Goal: Complete application form: Complete application form

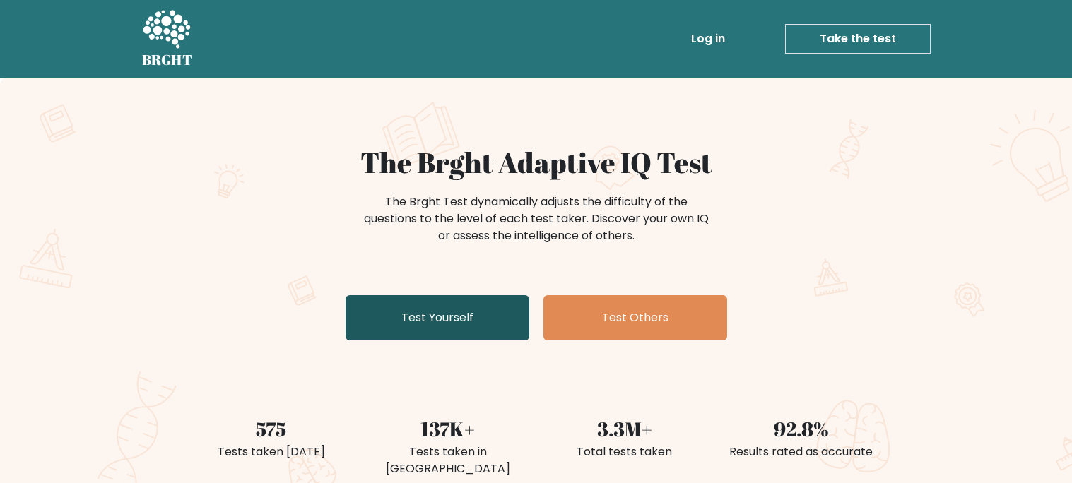
click at [455, 309] on link "Test Yourself" at bounding box center [437, 317] width 184 height 45
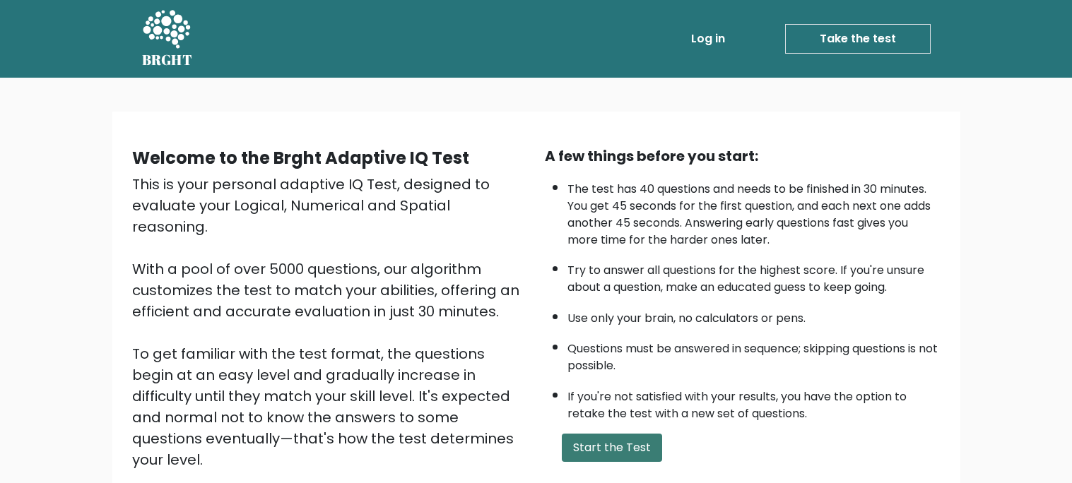
click at [630, 456] on button "Start the Test" at bounding box center [612, 448] width 100 height 28
click at [615, 457] on button "Start the Test" at bounding box center [612, 448] width 100 height 28
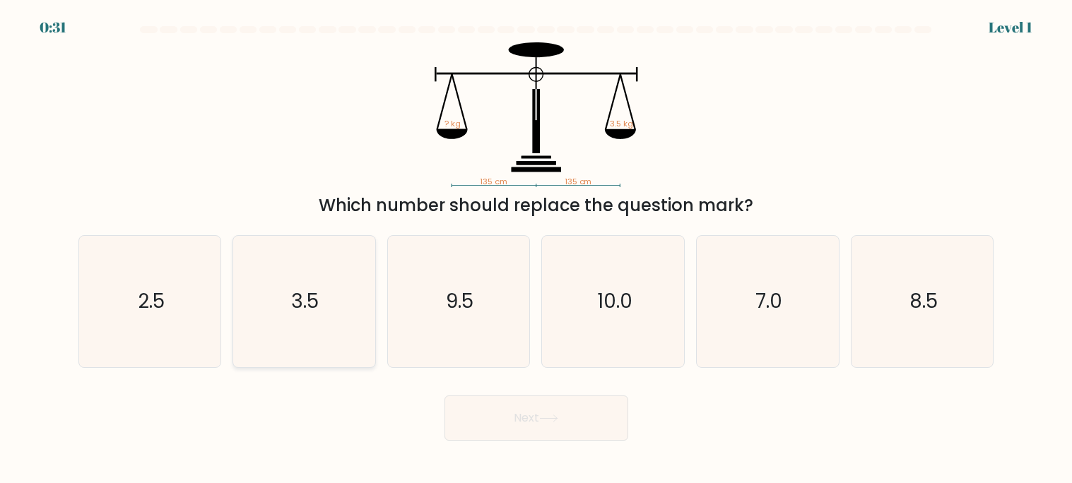
click at [299, 292] on text "3.5" at bounding box center [306, 302] width 28 height 28
click at [536, 249] on input "b. 3.5" at bounding box center [536, 245] width 1 height 7
radio input "true"
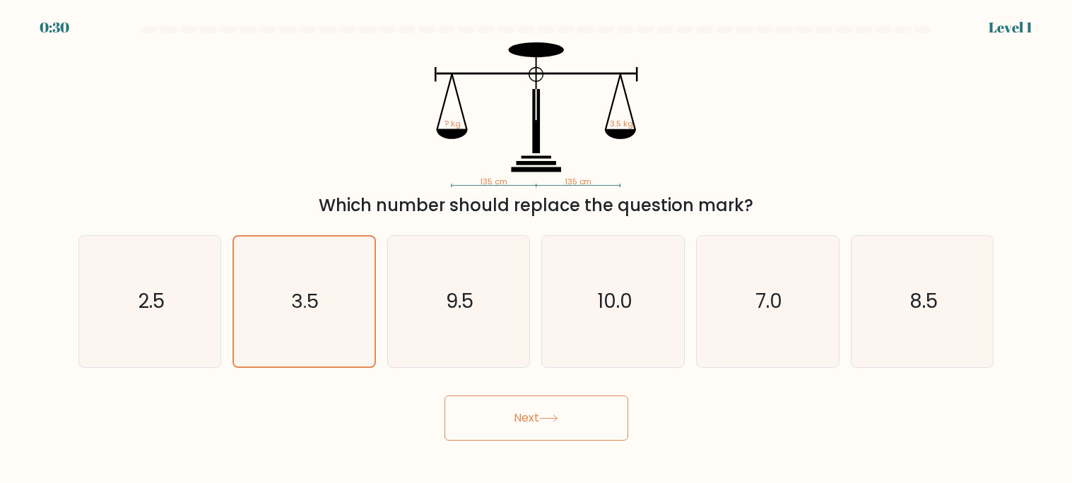
click at [548, 419] on icon at bounding box center [548, 418] width 17 height 6
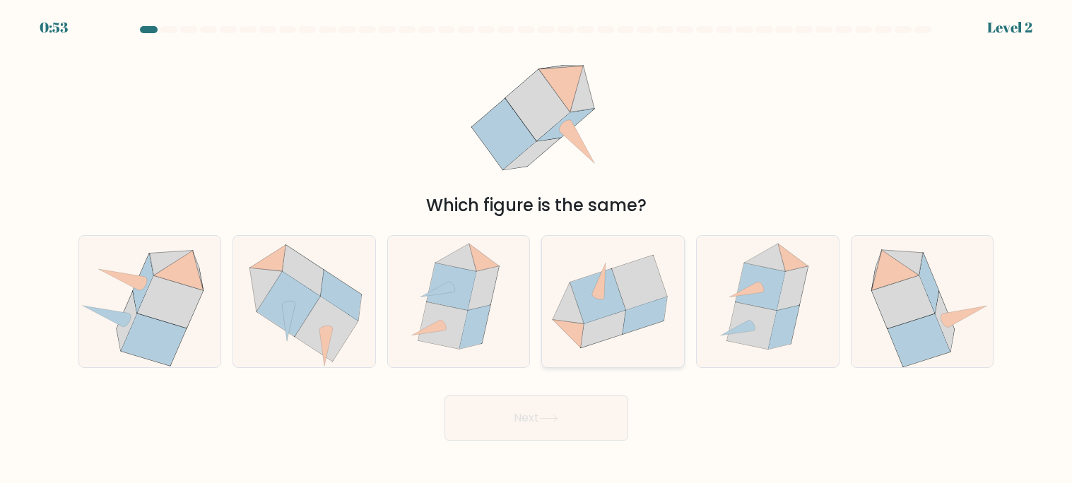
click at [590, 321] on icon at bounding box center [598, 296] width 55 height 55
click at [537, 249] on input "d." at bounding box center [536, 245] width 1 height 7
radio input "true"
click at [569, 427] on button "Next" at bounding box center [536, 418] width 184 height 45
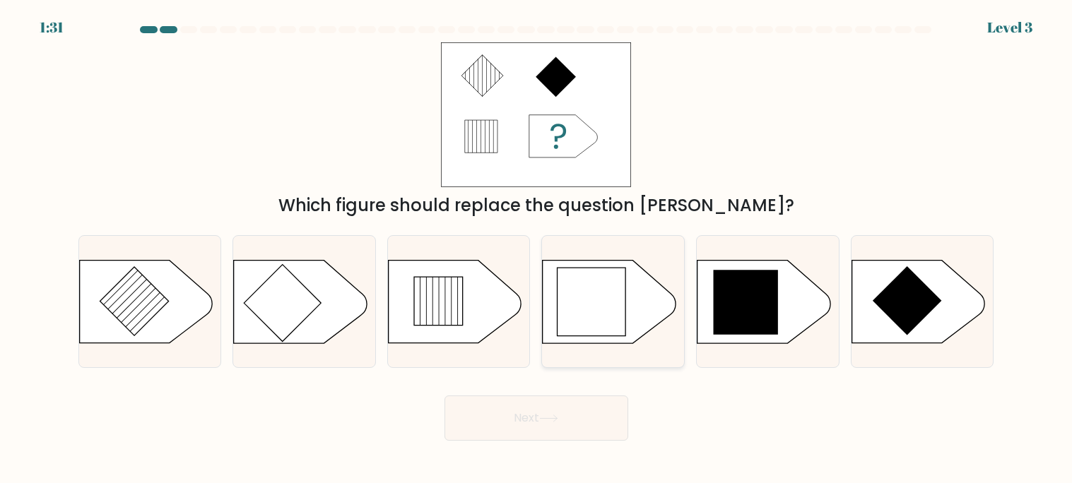
click at [596, 312] on icon at bounding box center [591, 302] width 68 height 68
click at [537, 249] on input "d." at bounding box center [536, 245] width 1 height 7
radio input "true"
click at [323, 312] on icon at bounding box center [300, 302] width 133 height 83
click at [536, 249] on input "b." at bounding box center [536, 245] width 1 height 7
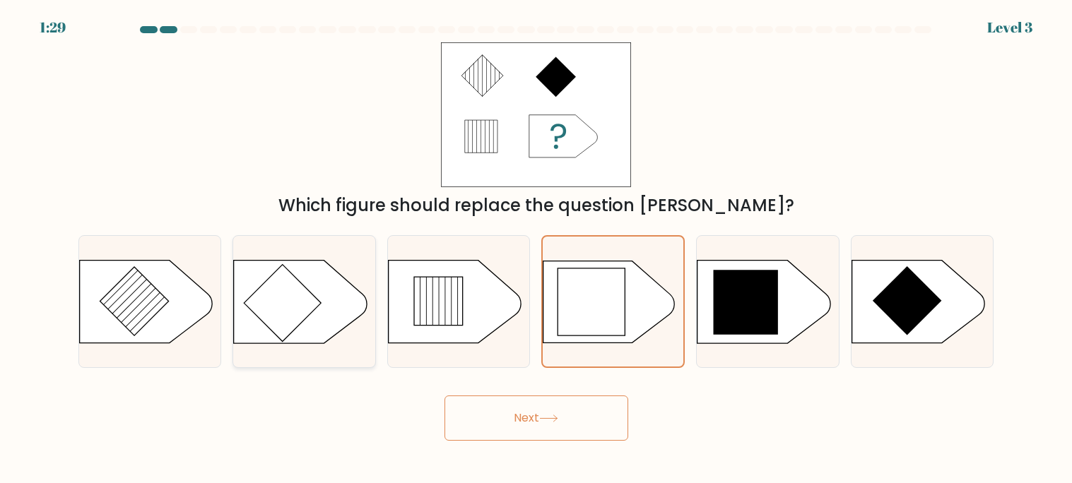
radio input "true"
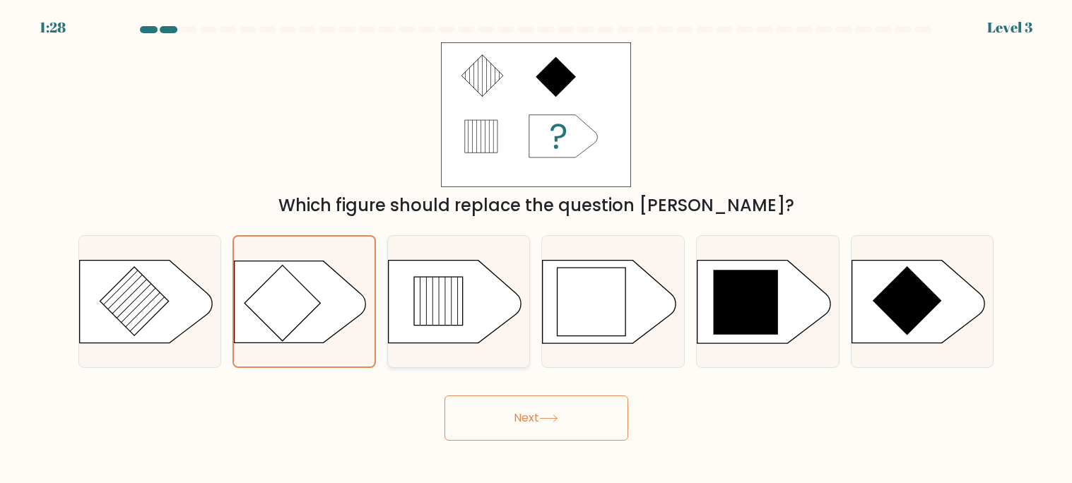
click at [468, 314] on icon at bounding box center [454, 302] width 133 height 83
click at [536, 249] on input "c." at bounding box center [536, 245] width 1 height 7
radio input "true"
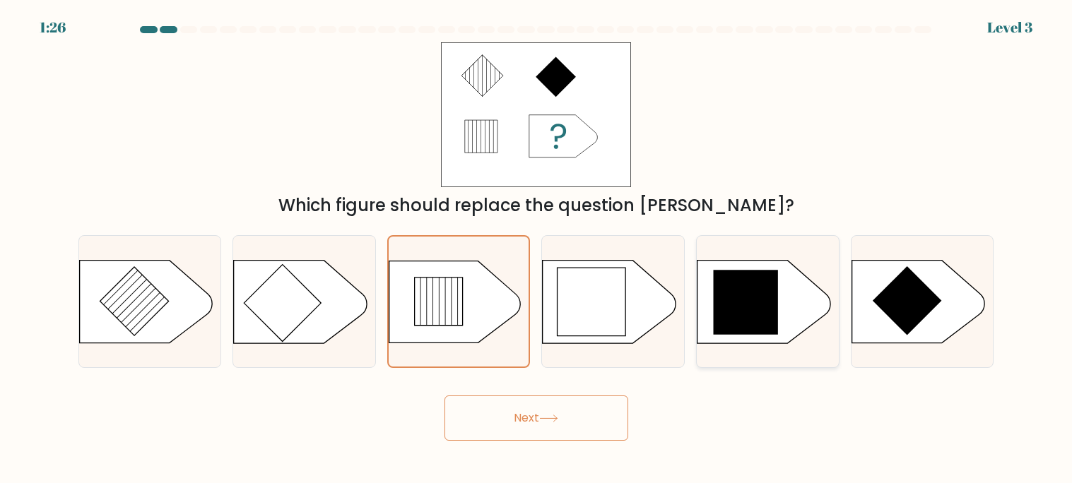
click at [757, 297] on icon at bounding box center [745, 302] width 64 height 64
click at [537, 249] on input "e." at bounding box center [536, 245] width 1 height 7
radio input "true"
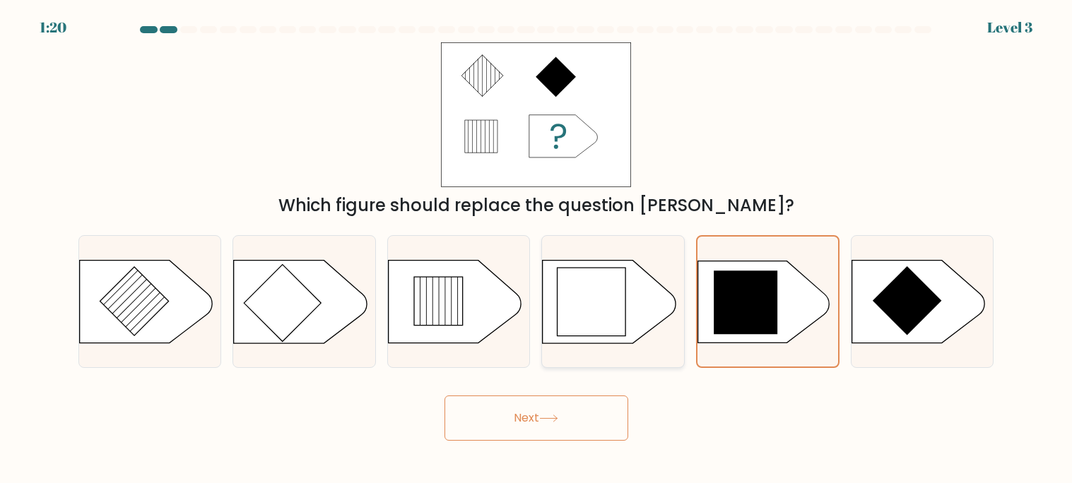
click at [600, 303] on icon at bounding box center [591, 302] width 68 height 68
click at [537, 249] on input "d." at bounding box center [536, 245] width 1 height 7
radio input "true"
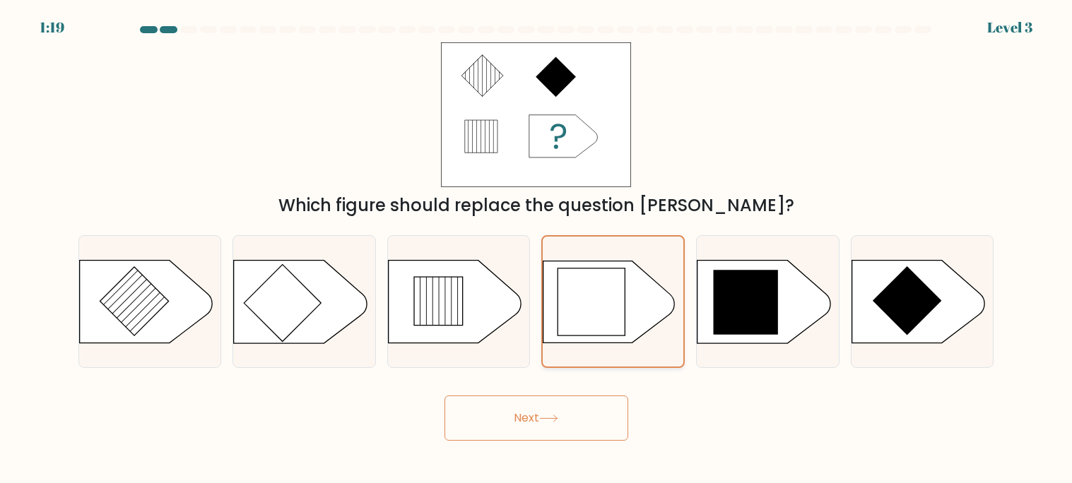
click at [600, 286] on icon at bounding box center [591, 301] width 67 height 67
click at [537, 249] on input "d." at bounding box center [536, 245] width 1 height 7
click at [612, 293] on icon at bounding box center [591, 301] width 67 height 67
click at [537, 249] on input "d." at bounding box center [536, 245] width 1 height 7
click at [571, 400] on button "Next" at bounding box center [536, 418] width 184 height 45
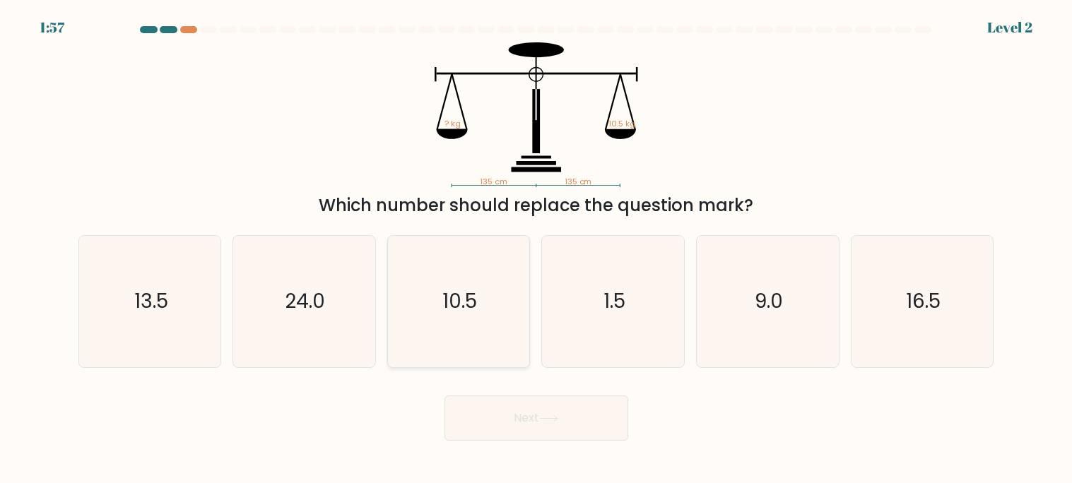
click at [478, 293] on icon "10.5" at bounding box center [458, 301] width 131 height 131
click at [536, 249] on input "c. 10.5" at bounding box center [536, 245] width 1 height 7
radio input "true"
click at [558, 427] on button "Next" at bounding box center [536, 418] width 184 height 45
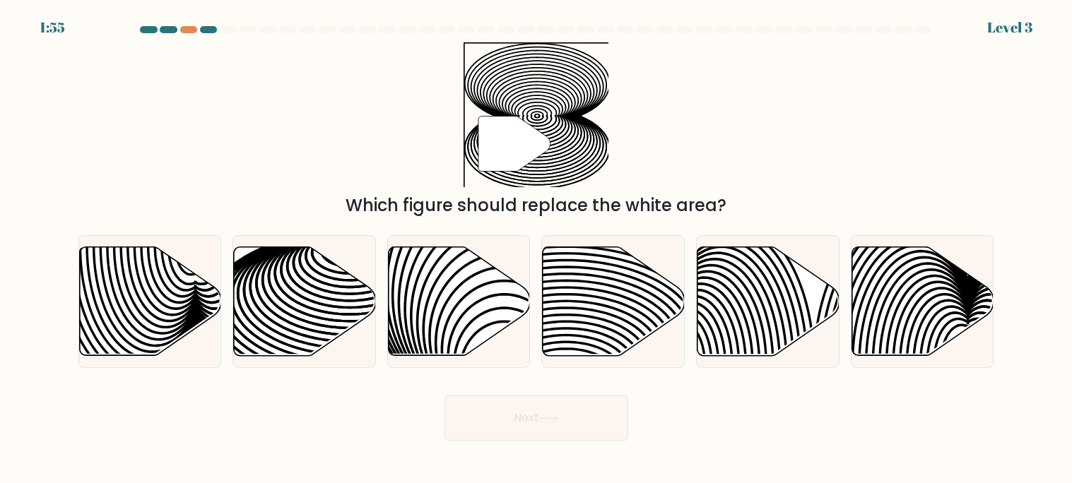
click at [551, 416] on icon at bounding box center [548, 419] width 19 height 8
click at [270, 308] on icon at bounding box center [350, 318] width 286 height 143
click at [536, 249] on input "b." at bounding box center [536, 245] width 1 height 7
radio input "true"
click at [494, 421] on button "Next" at bounding box center [536, 418] width 184 height 45
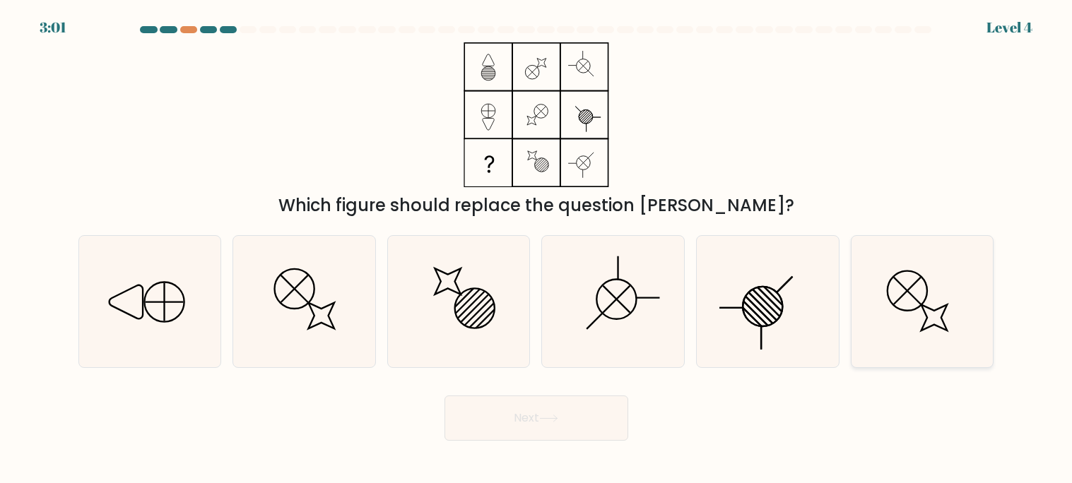
click at [889, 343] on icon at bounding box center [921, 301] width 131 height 131
click at [537, 249] on input "f." at bounding box center [536, 245] width 1 height 7
radio input "true"
click at [554, 436] on button "Next" at bounding box center [536, 418] width 184 height 45
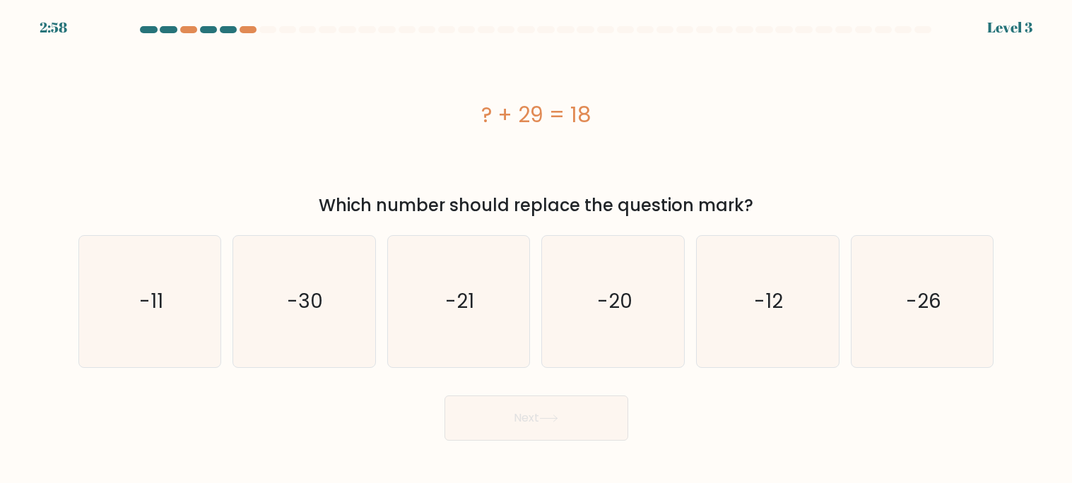
click at [571, 410] on button "Next" at bounding box center [536, 418] width 184 height 45
click at [145, 286] on icon "-11" at bounding box center [149, 301] width 131 height 131
click at [536, 249] on input "a. -11" at bounding box center [536, 245] width 1 height 7
radio input "true"
click at [558, 416] on icon at bounding box center [548, 419] width 19 height 8
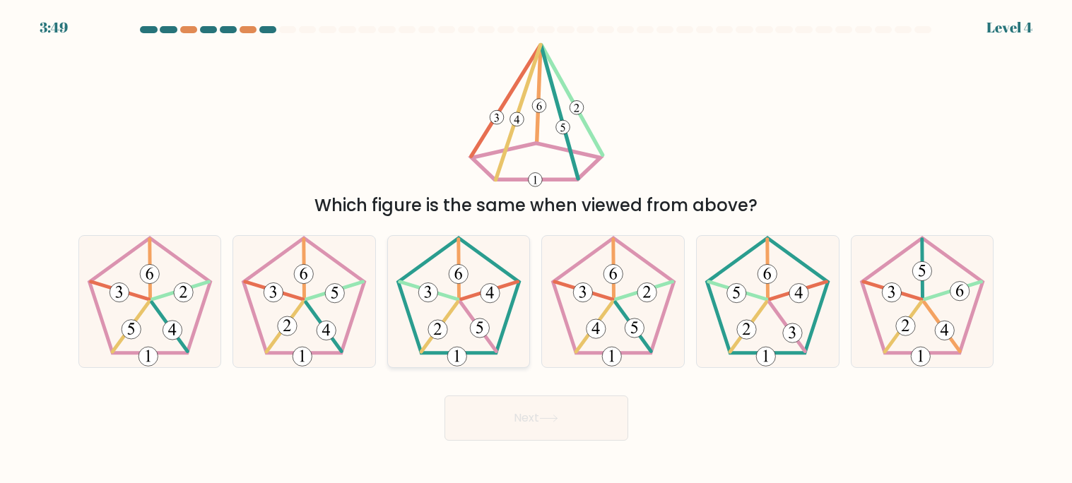
click at [479, 309] on icon at bounding box center [458, 301] width 131 height 131
click at [536, 249] on input "c." at bounding box center [536, 245] width 1 height 7
radio input "true"
click at [636, 337] on 274 at bounding box center [633, 328] width 19 height 19
click at [537, 249] on input "d." at bounding box center [536, 245] width 1 height 7
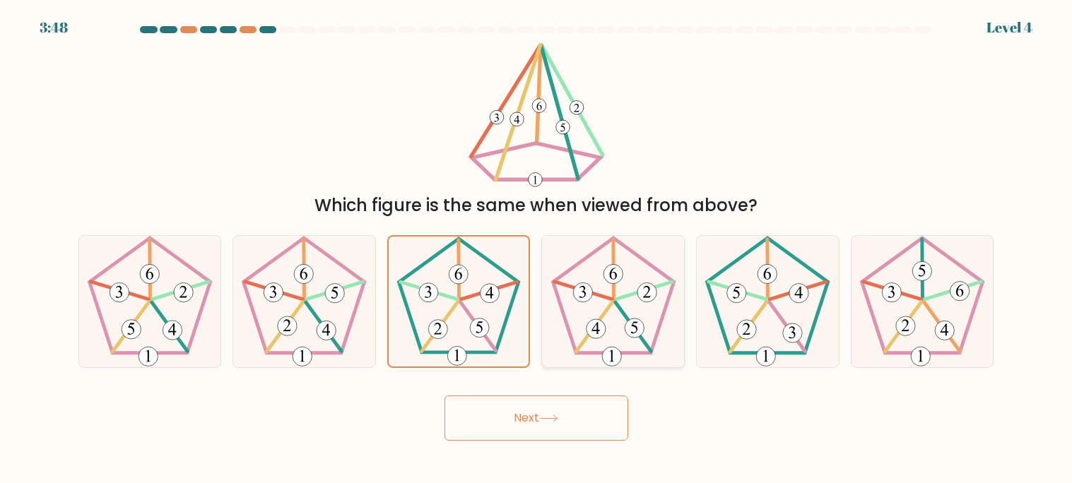
radio input "true"
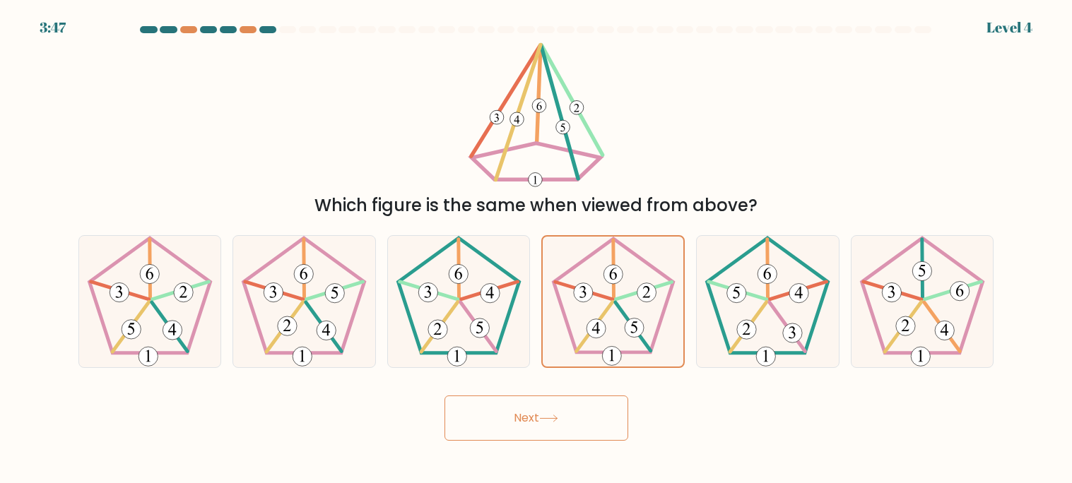
click at [565, 436] on button "Next" at bounding box center [536, 418] width 184 height 45
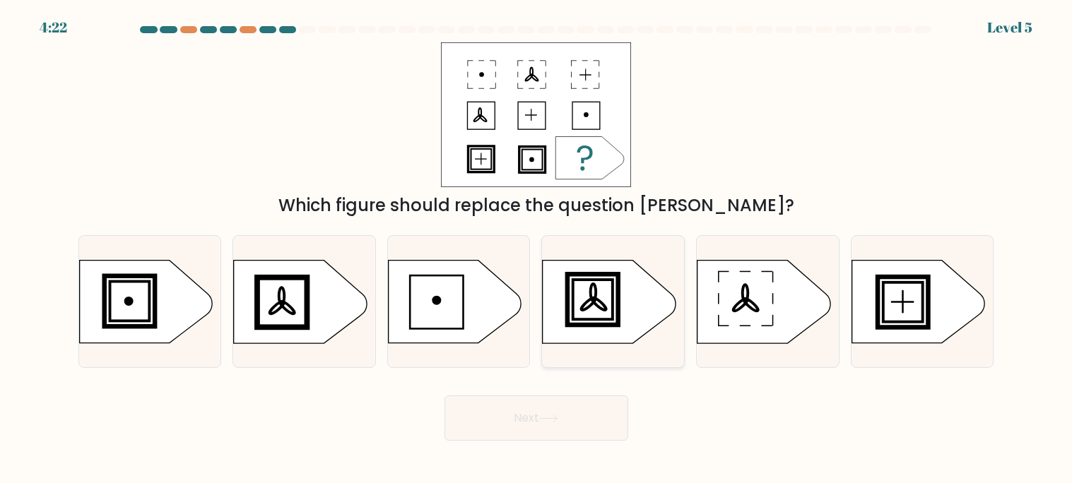
click at [599, 285] on icon at bounding box center [608, 302] width 133 height 83
click at [537, 249] on input "d." at bounding box center [536, 245] width 1 height 7
radio input "true"
click at [747, 318] on icon at bounding box center [763, 302] width 133 height 83
click at [537, 249] on input "e." at bounding box center [536, 245] width 1 height 7
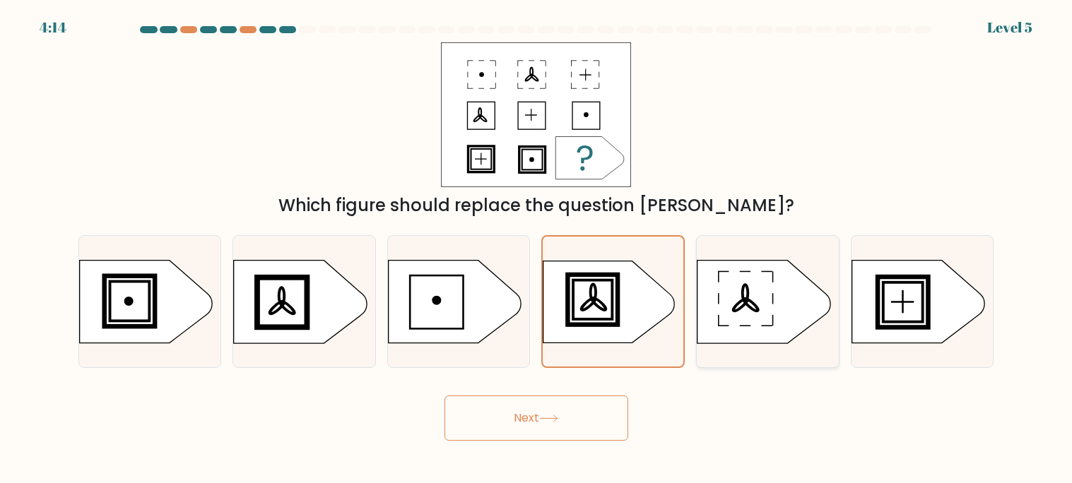
radio input "true"
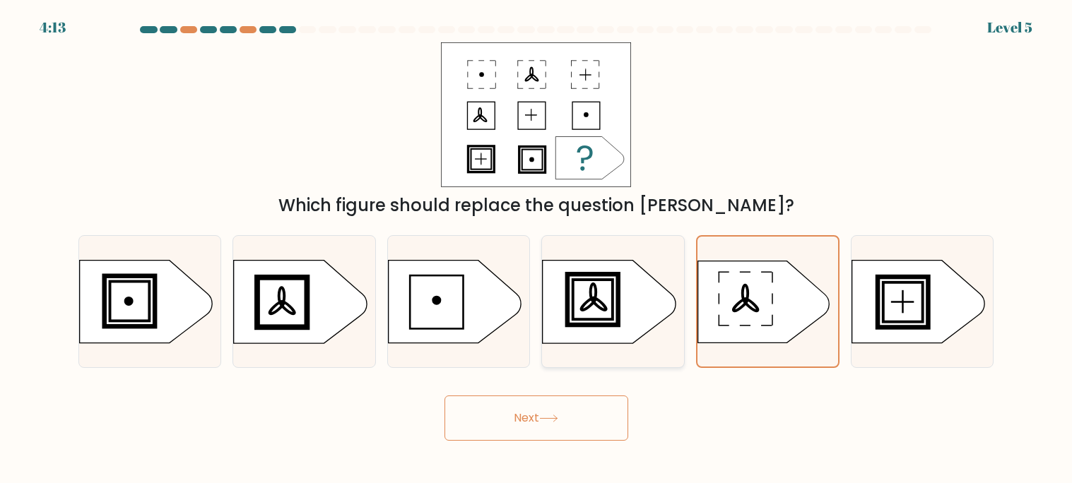
click at [570, 303] on rect at bounding box center [593, 299] width 46 height 46
click at [537, 249] on input "d." at bounding box center [536, 245] width 1 height 7
radio input "true"
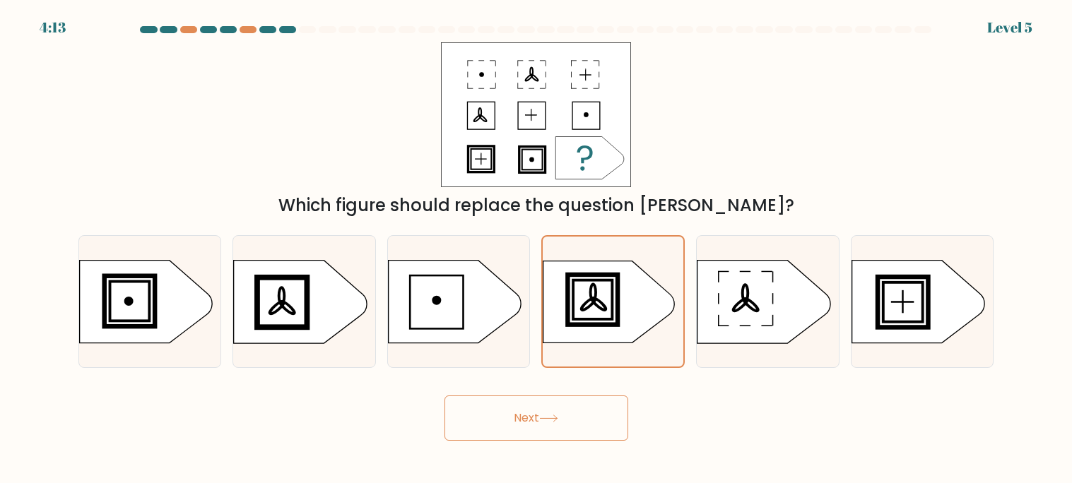
click at [495, 420] on button "Next" at bounding box center [536, 418] width 184 height 45
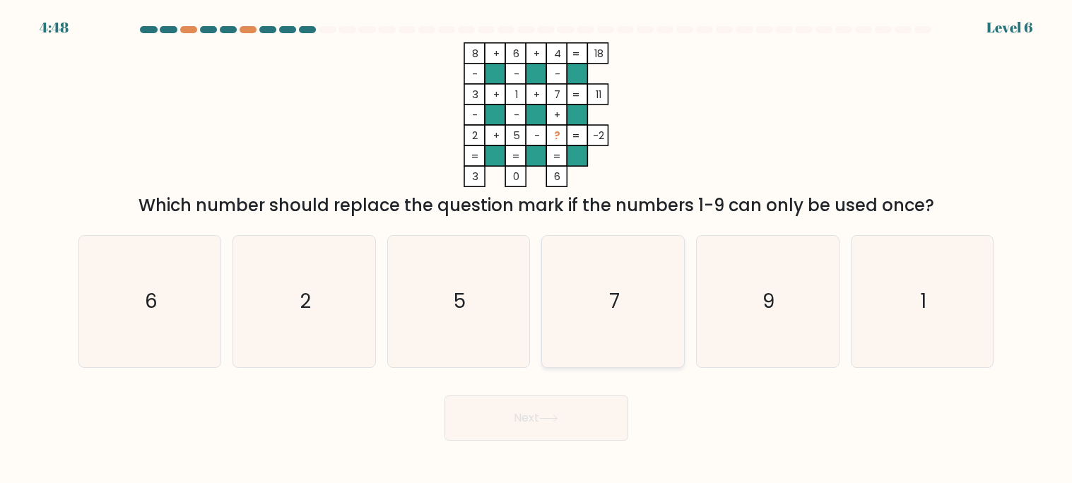
click at [577, 321] on icon "7" at bounding box center [612, 301] width 131 height 131
click at [537, 249] on input "d. 7" at bounding box center [536, 245] width 1 height 7
radio input "true"
click at [538, 417] on button "Next" at bounding box center [536, 418] width 184 height 45
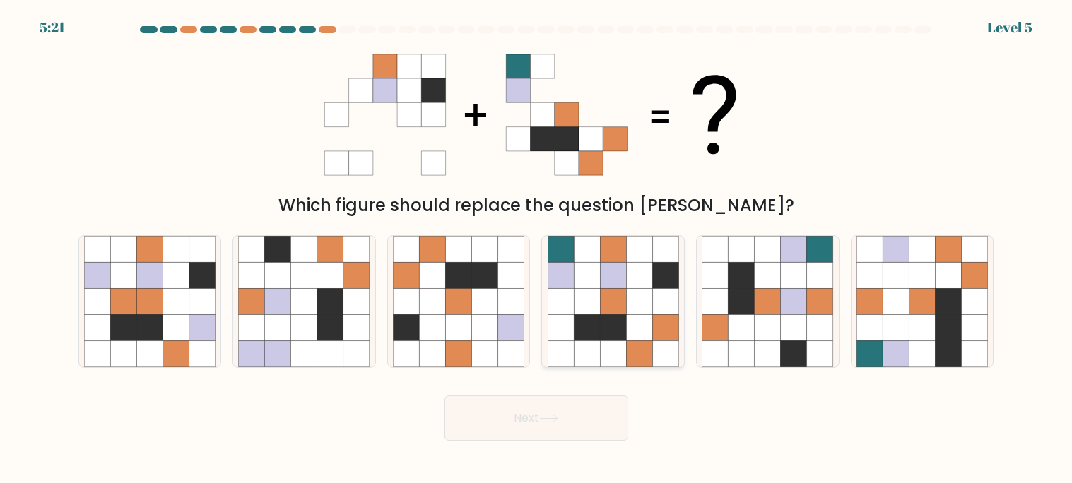
click at [639, 272] on icon at bounding box center [639, 276] width 26 height 26
click at [537, 249] on input "d." at bounding box center [536, 245] width 1 height 7
radio input "true"
click at [496, 414] on button "Next" at bounding box center [536, 418] width 184 height 45
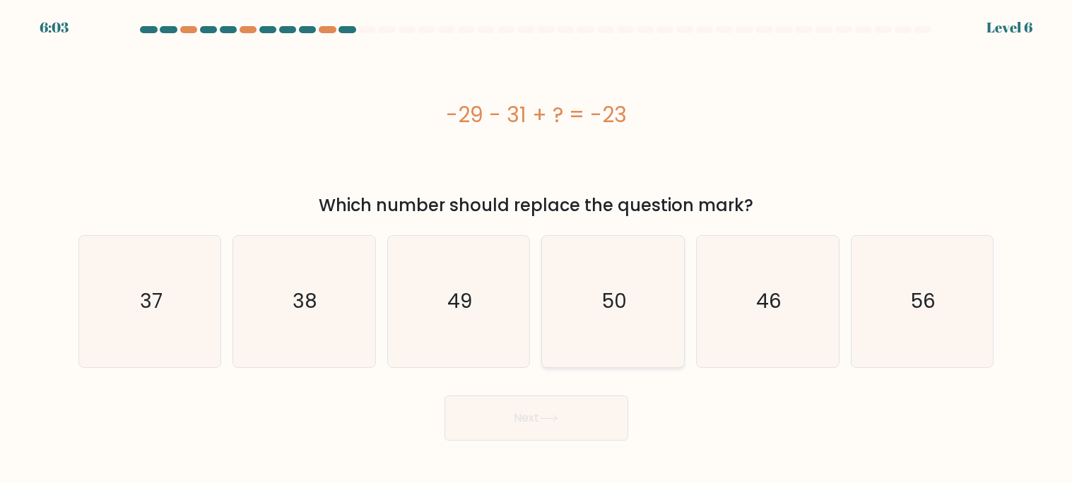
click at [587, 329] on icon "50" at bounding box center [612, 301] width 131 height 131
click at [537, 249] on input "d. 50" at bounding box center [536, 245] width 1 height 7
radio input "true"
click at [799, 326] on icon "46" at bounding box center [766, 301] width 131 height 131
click at [537, 249] on input "e. 46" at bounding box center [536, 245] width 1 height 7
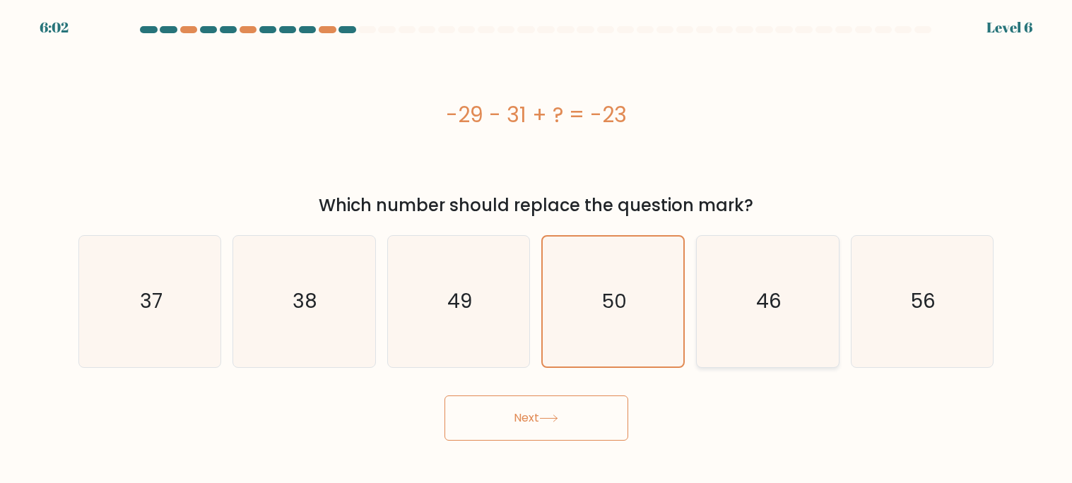
radio input "true"
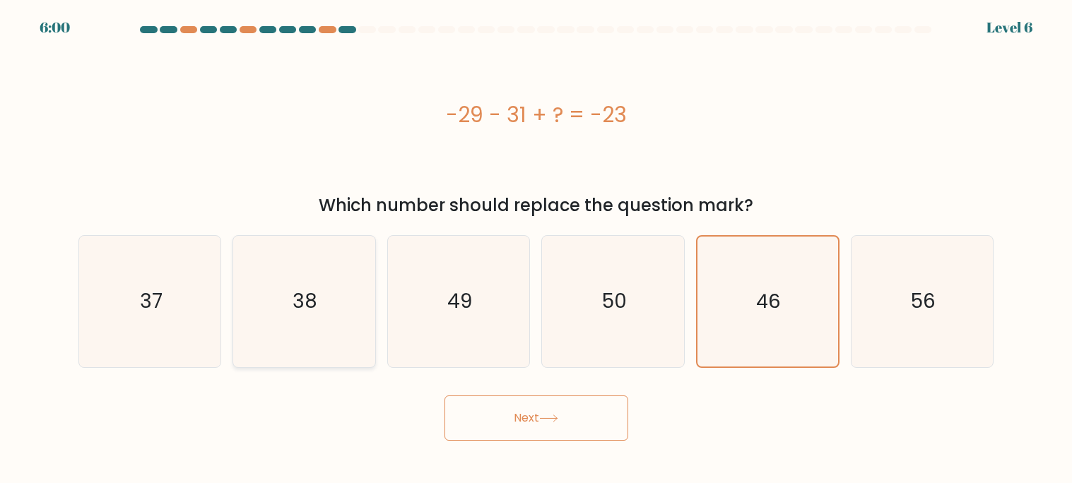
click at [236, 337] on div "38" at bounding box center [303, 301] width 143 height 133
click at [536, 249] on input "b. 38" at bounding box center [536, 245] width 1 height 7
radio input "true"
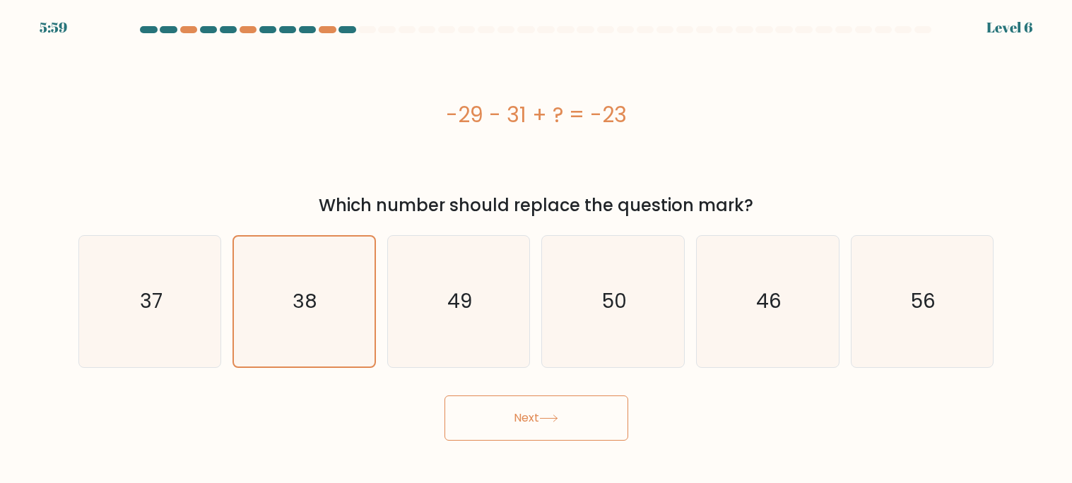
click at [487, 413] on button "Next" at bounding box center [536, 418] width 184 height 45
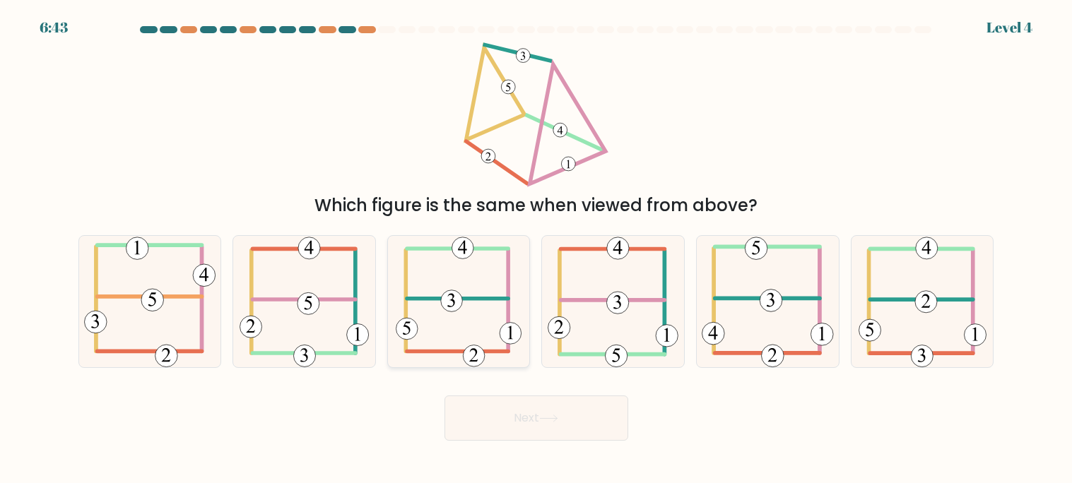
click at [421, 336] on icon at bounding box center [459, 301] width 126 height 131
click at [536, 249] on input "c." at bounding box center [536, 245] width 1 height 7
radio input "true"
click at [528, 434] on button "Next" at bounding box center [536, 418] width 184 height 45
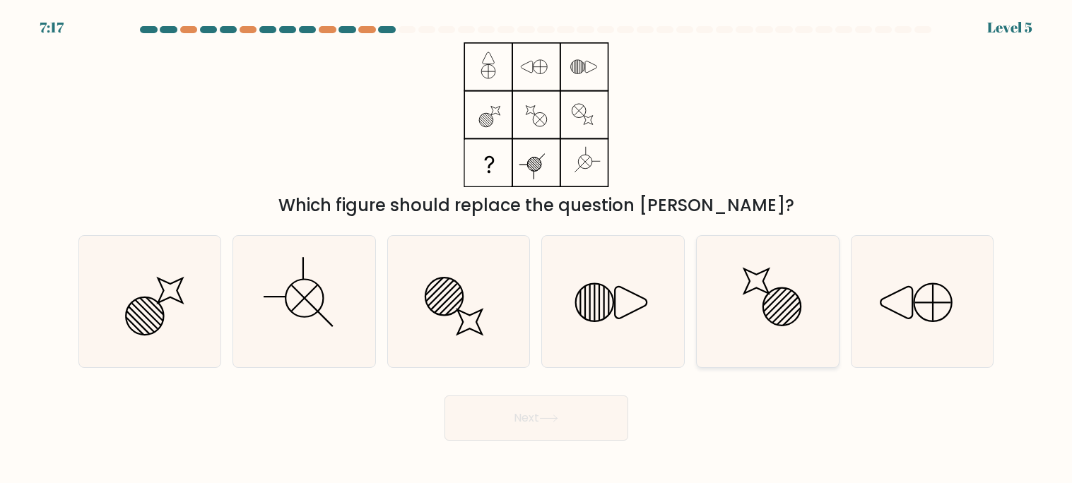
click at [792, 316] on line at bounding box center [792, 317] width 18 height 18
click at [537, 249] on input "e." at bounding box center [536, 245] width 1 height 7
radio input "true"
click at [582, 405] on button "Next" at bounding box center [536, 418] width 184 height 45
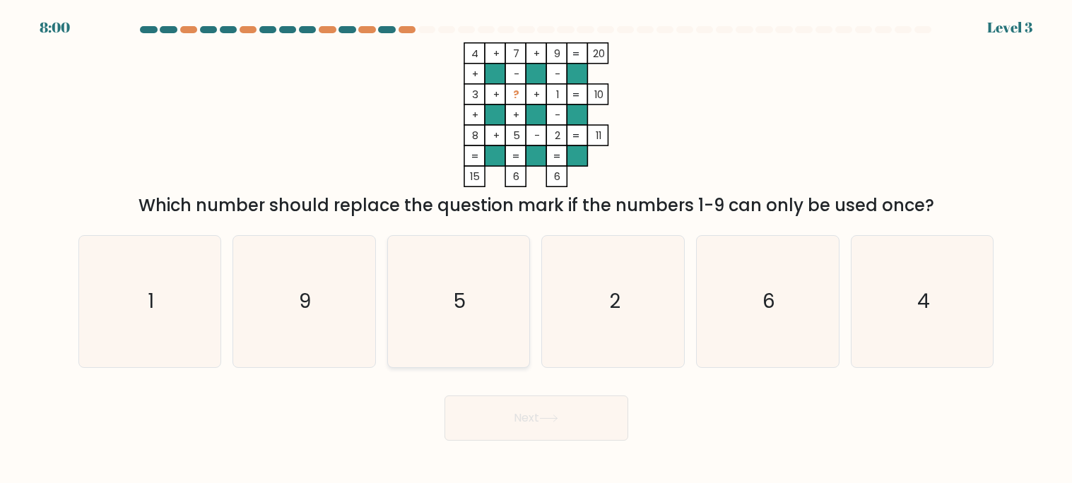
click at [487, 350] on icon "5" at bounding box center [458, 301] width 131 height 131
click at [536, 249] on input "c. 5" at bounding box center [536, 245] width 1 height 7
radio input "true"
click at [537, 456] on body "7:59 Level 3" at bounding box center [536, 241] width 1072 height 483
click at [533, 420] on button "Next" at bounding box center [536, 418] width 184 height 45
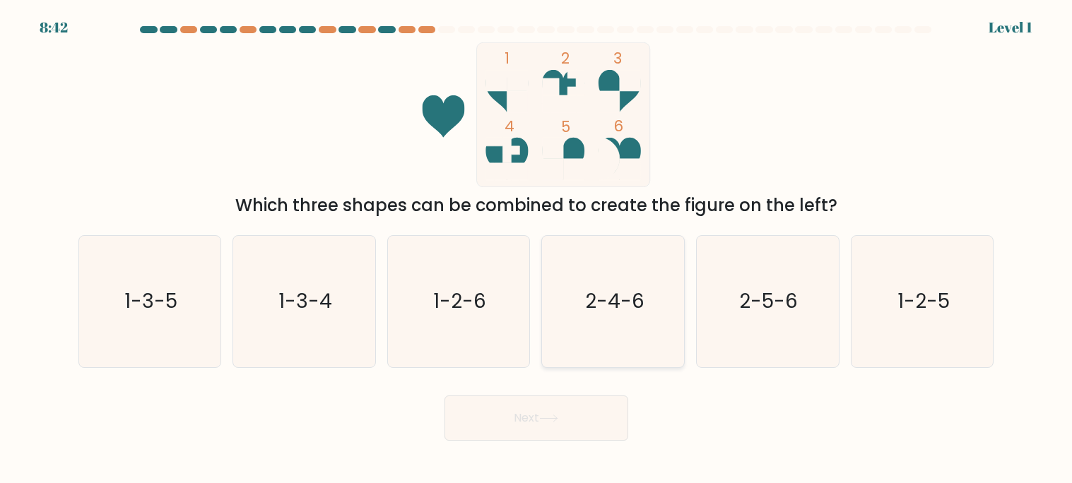
click at [623, 332] on icon "2-4-6" at bounding box center [612, 301] width 131 height 131
click at [537, 249] on input "d. 2-4-6" at bounding box center [536, 245] width 1 height 7
radio input "true"
click at [583, 429] on button "Next" at bounding box center [536, 418] width 184 height 45
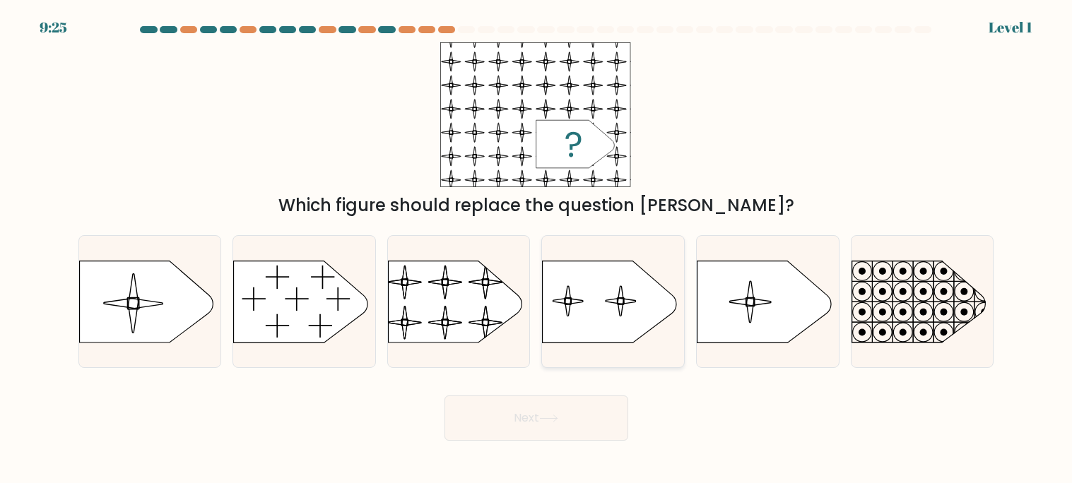
click at [581, 320] on icon at bounding box center [609, 302] width 134 height 82
click at [537, 249] on input "d." at bounding box center [536, 245] width 1 height 7
radio input "true"
click at [558, 427] on button "Next" at bounding box center [536, 418] width 184 height 45
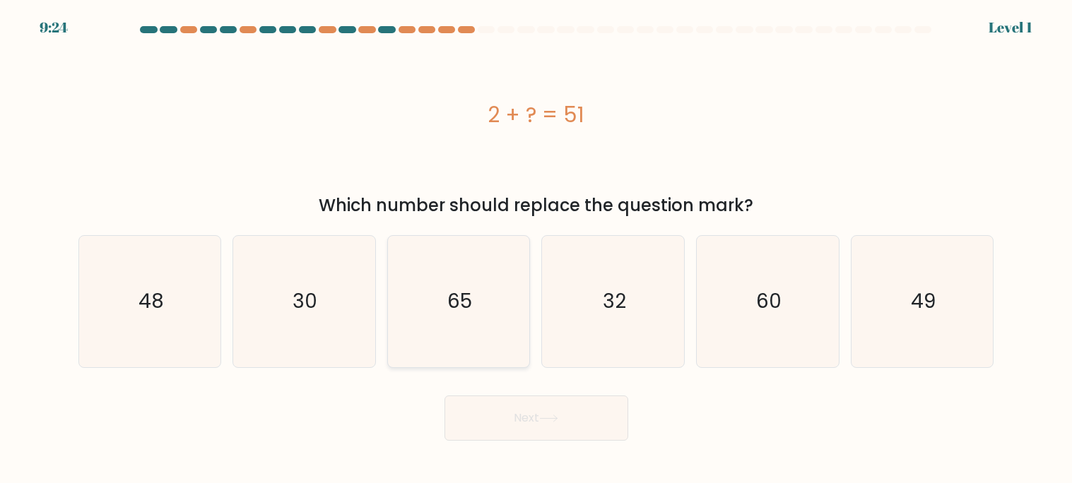
click at [494, 339] on icon "65" at bounding box center [458, 301] width 131 height 131
click at [536, 249] on input "c. 65" at bounding box center [536, 245] width 1 height 7
radio input "true"
click at [542, 429] on button "Next" at bounding box center [536, 418] width 184 height 45
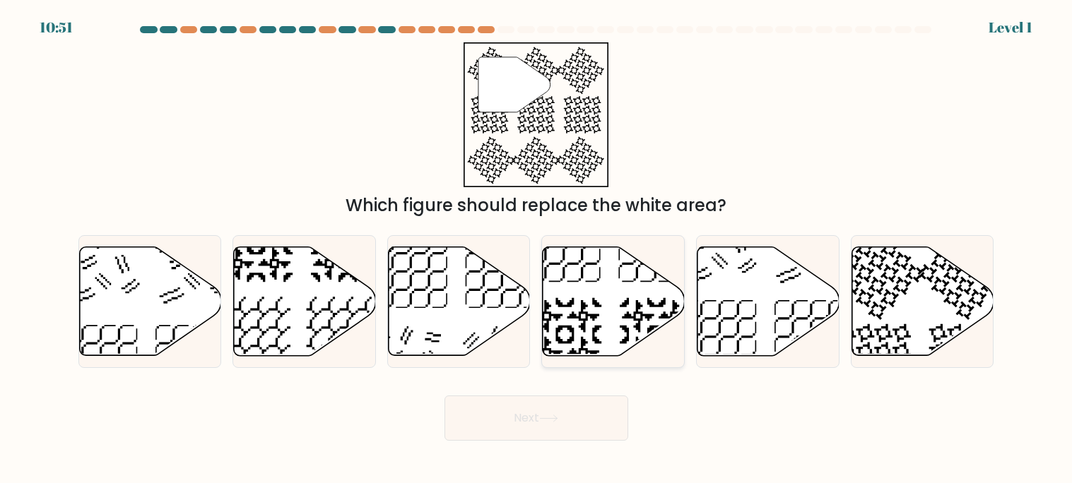
click at [593, 338] on icon at bounding box center [564, 334] width 73 height 73
click at [537, 249] on input "d." at bounding box center [536, 245] width 1 height 7
radio input "true"
click at [592, 415] on button "Next" at bounding box center [536, 418] width 184 height 45
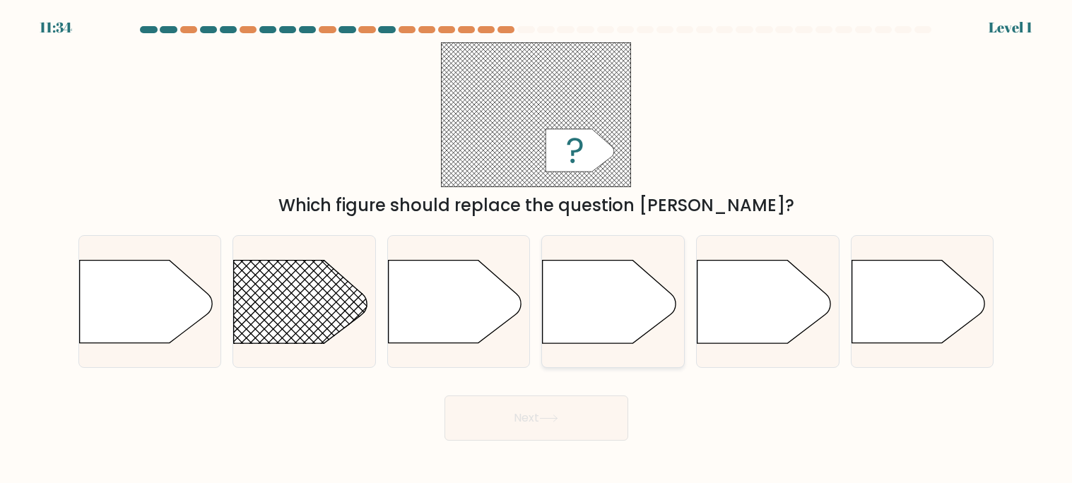
click at [619, 303] on icon at bounding box center [608, 302] width 133 height 83
click at [537, 249] on input "d." at bounding box center [536, 245] width 1 height 7
radio input "true"
click at [467, 312] on icon at bounding box center [454, 302] width 133 height 83
click at [536, 249] on input "c." at bounding box center [536, 245] width 1 height 7
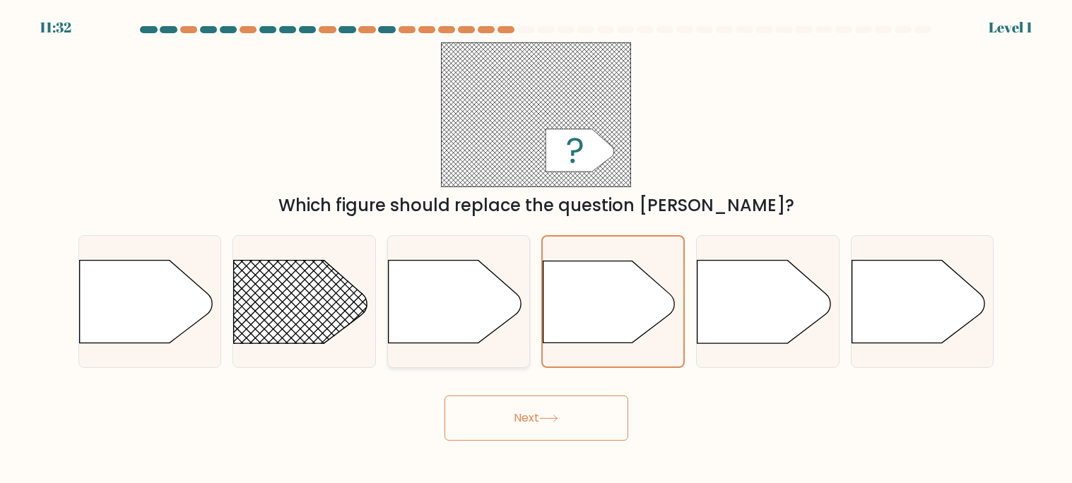
radio input "true"
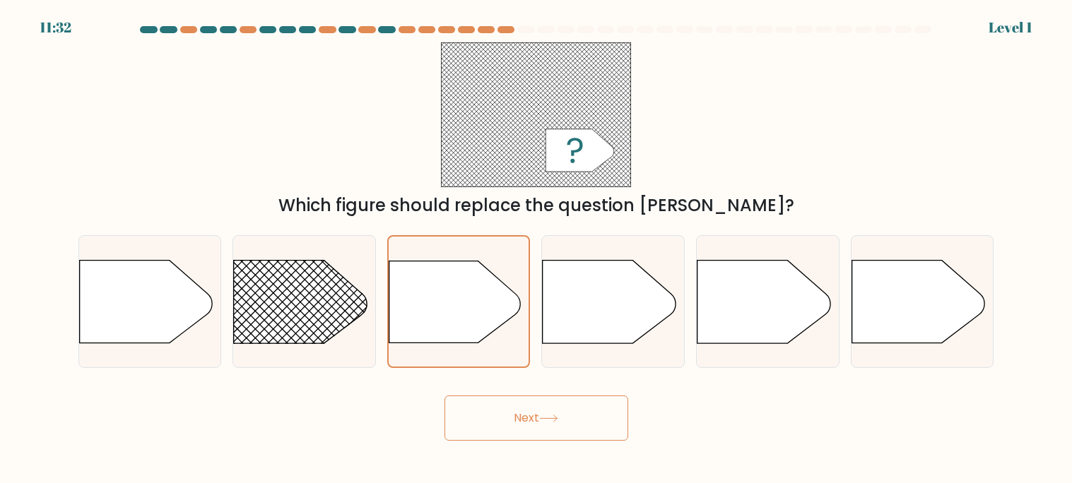
click at [552, 436] on button "Next" at bounding box center [536, 418] width 184 height 45
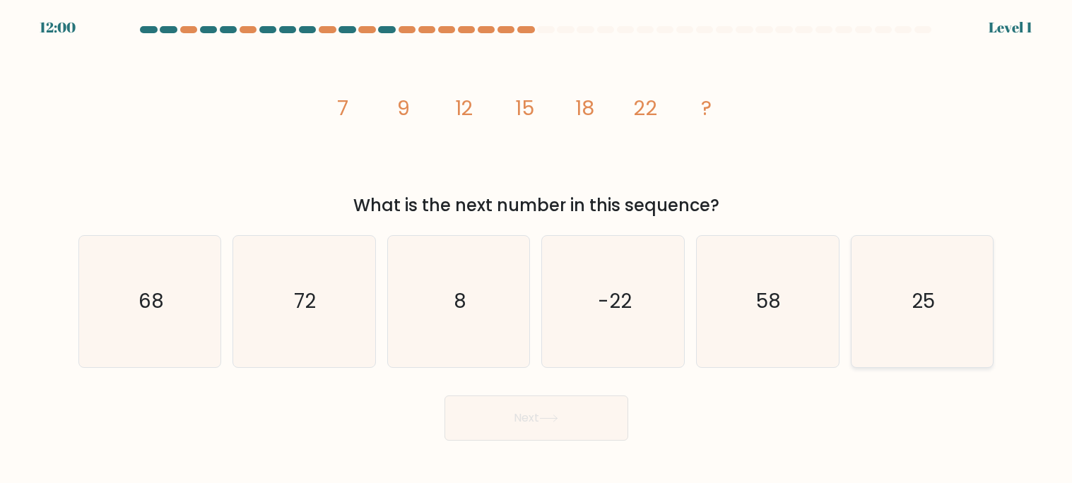
click at [883, 296] on icon "25" at bounding box center [921, 301] width 131 height 131
click at [537, 249] on input "f. 25" at bounding box center [536, 245] width 1 height 7
radio input "true"
click at [567, 413] on button "Next" at bounding box center [536, 418] width 184 height 45
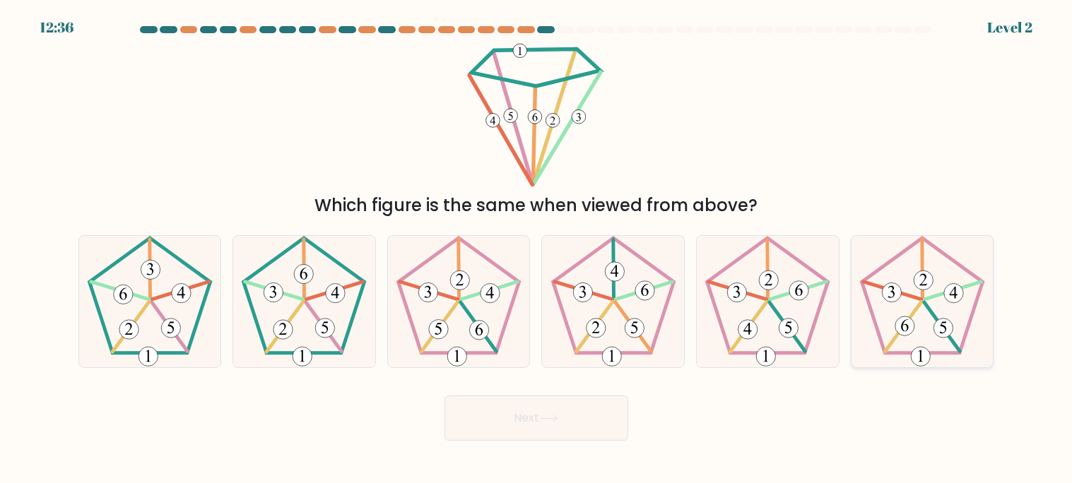
click at [901, 337] on icon at bounding box center [921, 301] width 131 height 131
click at [537, 249] on input "f." at bounding box center [536, 245] width 1 height 7
radio input "true"
click at [556, 408] on button "Next" at bounding box center [536, 418] width 184 height 45
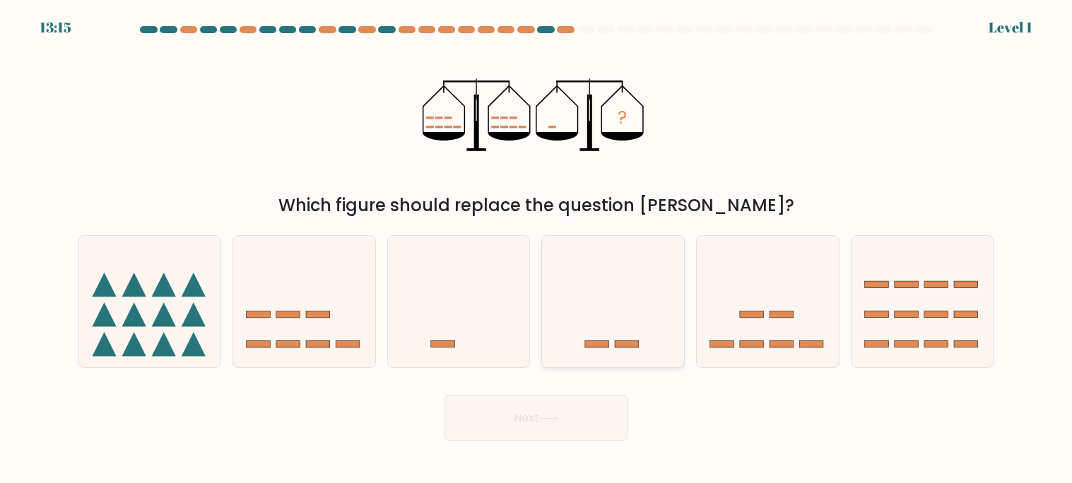
click at [663, 346] on icon at bounding box center [613, 301] width 142 height 117
click at [537, 249] on input "d." at bounding box center [536, 245] width 1 height 7
radio input "true"
click at [751, 350] on icon at bounding box center [767, 301] width 142 height 117
click at [537, 249] on input "e." at bounding box center [536, 245] width 1 height 7
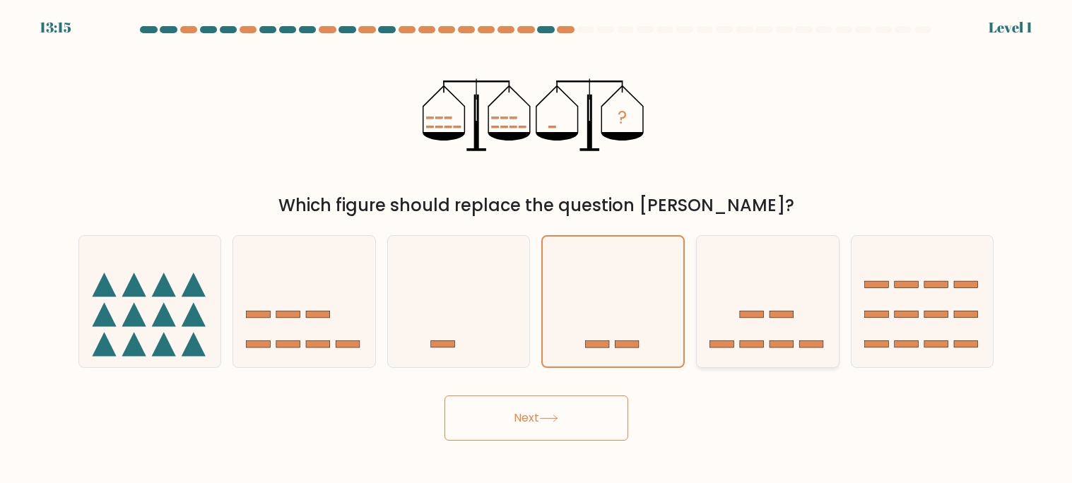
radio input "true"
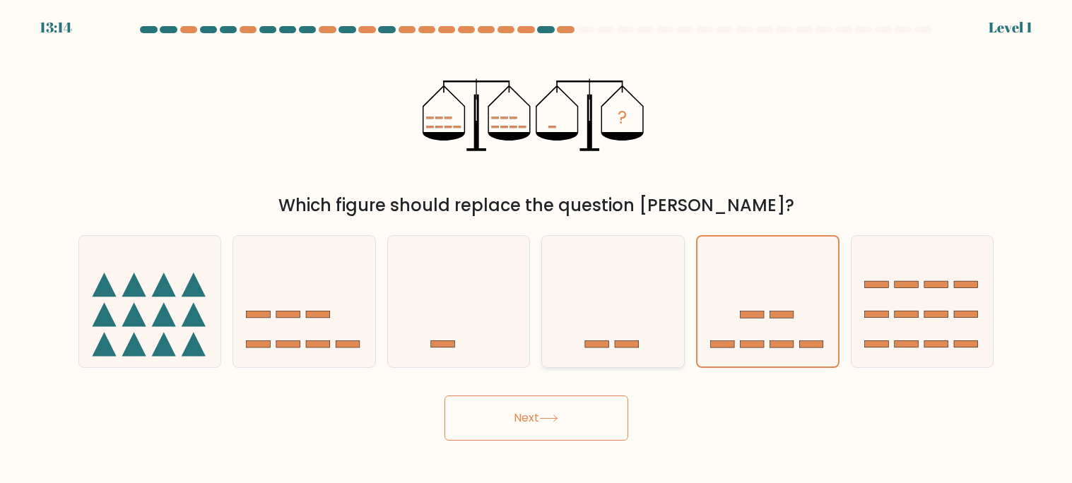
click at [639, 316] on icon at bounding box center [613, 301] width 142 height 117
click at [537, 249] on input "d." at bounding box center [536, 245] width 1 height 7
radio input "true"
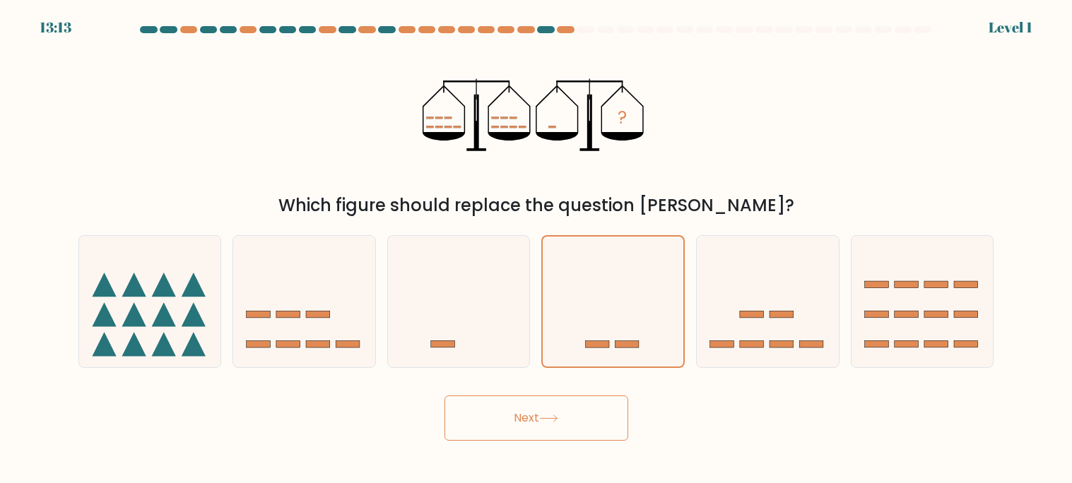
click at [538, 422] on button "Next" at bounding box center [536, 418] width 184 height 45
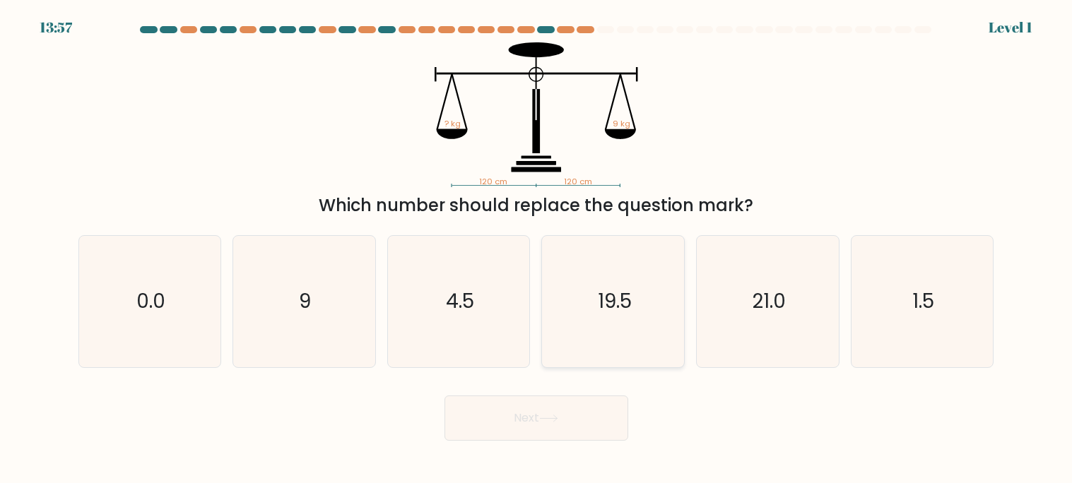
click at [615, 367] on div "19.5" at bounding box center [612, 301] width 143 height 133
click at [537, 249] on input "d. 19.5" at bounding box center [536, 245] width 1 height 7
radio input "true"
click at [552, 437] on button "Next" at bounding box center [536, 418] width 184 height 45
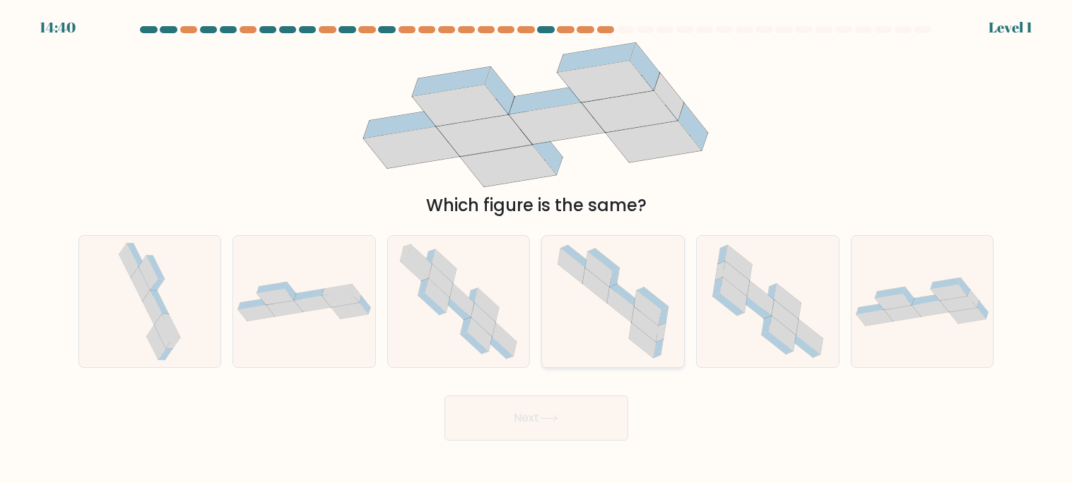
click at [619, 316] on icon at bounding box center [612, 301] width 131 height 131
click at [537, 249] on input "d." at bounding box center [536, 245] width 1 height 7
radio input "true"
click at [568, 426] on button "Next" at bounding box center [536, 418] width 184 height 45
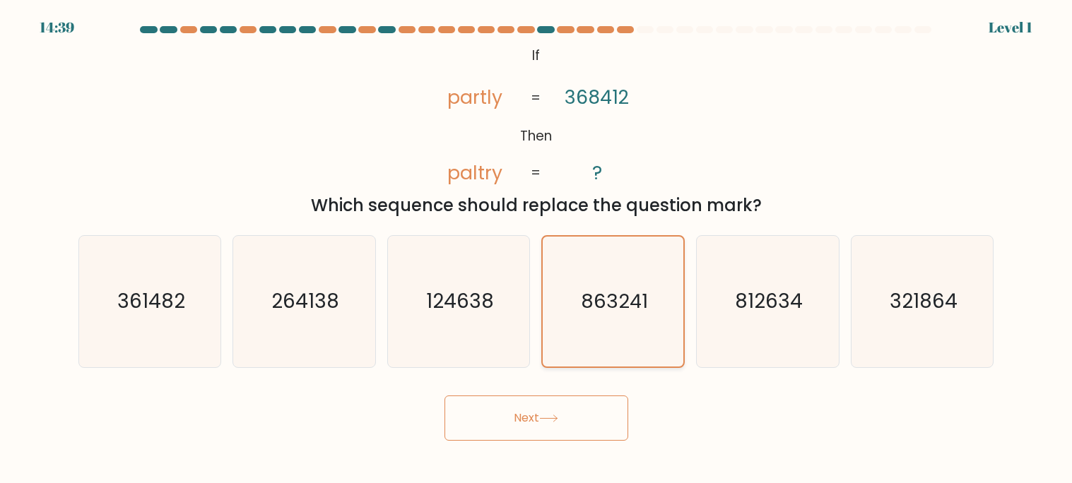
click at [605, 345] on icon "863241" at bounding box center [613, 302] width 130 height 130
click at [537, 249] on input "d. 863241" at bounding box center [536, 245] width 1 height 7
click at [594, 357] on icon "863241" at bounding box center [613, 302] width 130 height 130
click at [537, 249] on input "d. 863241" at bounding box center [536, 245] width 1 height 7
click at [516, 454] on body "15:24 Level 1 ?" at bounding box center [536, 241] width 1072 height 483
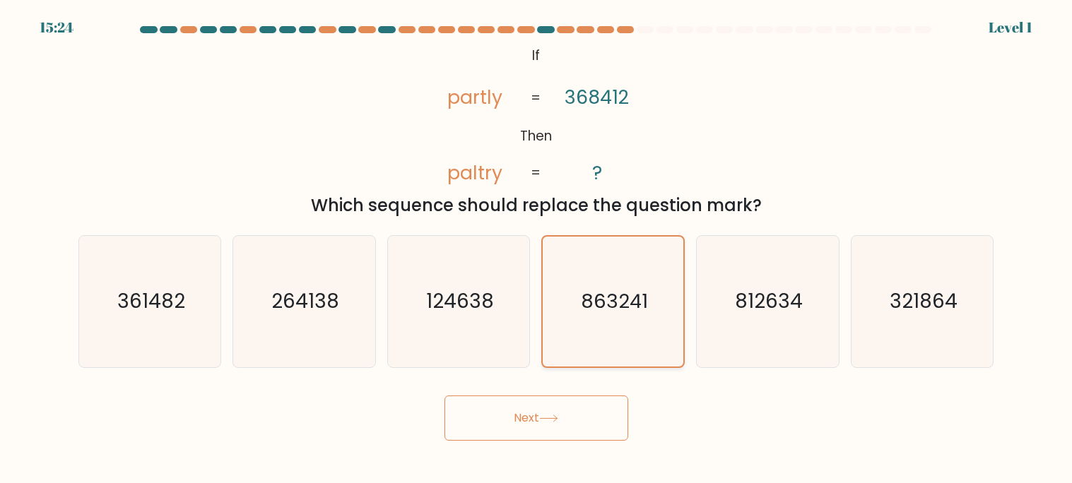
click at [622, 321] on icon "863241" at bounding box center [613, 302] width 130 height 130
click at [537, 249] on input "d. 863241" at bounding box center [536, 245] width 1 height 7
click at [766, 320] on icon "812634" at bounding box center [766, 301] width 131 height 131
click at [537, 249] on input "e. 812634" at bounding box center [536, 245] width 1 height 7
radio input "true"
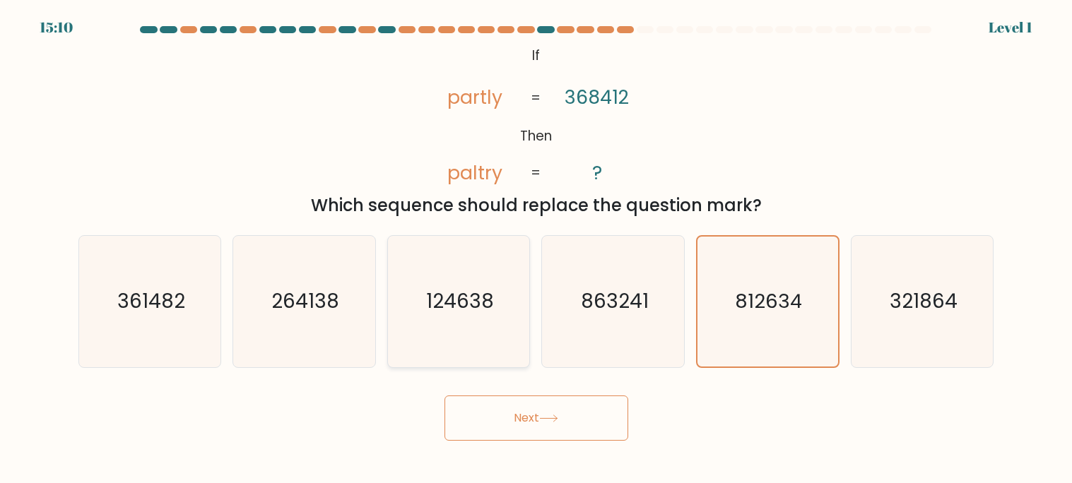
click at [521, 299] on icon "124638" at bounding box center [458, 301] width 131 height 131
click at [536, 249] on input "c. 124638" at bounding box center [536, 245] width 1 height 7
radio input "true"
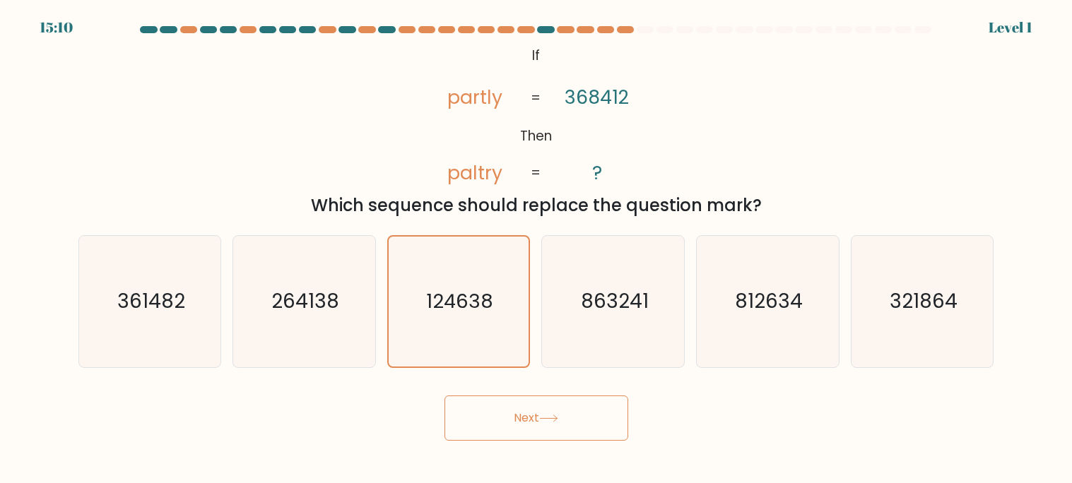
click at [549, 401] on button "Next" at bounding box center [536, 418] width 184 height 45
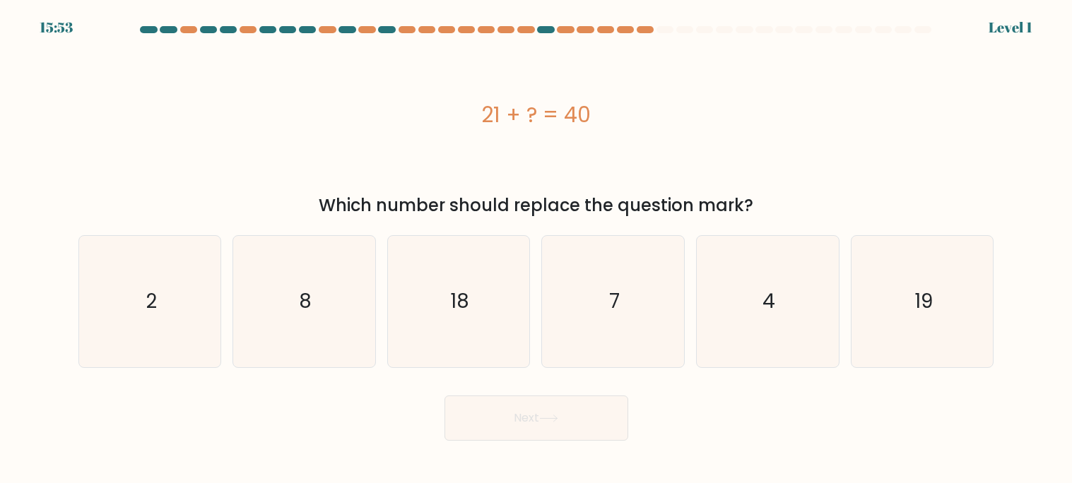
click at [557, 426] on button "Next" at bounding box center [536, 418] width 184 height 45
click at [535, 427] on button "Next" at bounding box center [536, 418] width 184 height 45
click at [545, 429] on button "Next" at bounding box center [536, 418] width 184 height 45
click at [452, 328] on icon "18" at bounding box center [458, 301] width 131 height 131
click at [536, 249] on input "c. 18" at bounding box center [536, 245] width 1 height 7
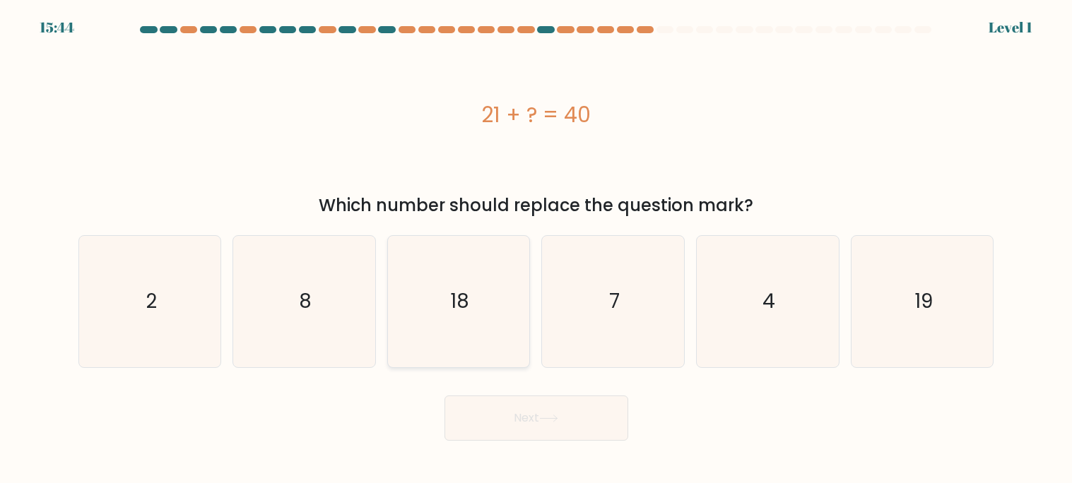
radio input "true"
click at [885, 309] on icon "19" at bounding box center [921, 301] width 131 height 131
click at [537, 249] on input "f. 19" at bounding box center [536, 245] width 1 height 7
radio input "true"
click at [552, 405] on button "Next" at bounding box center [536, 418] width 184 height 45
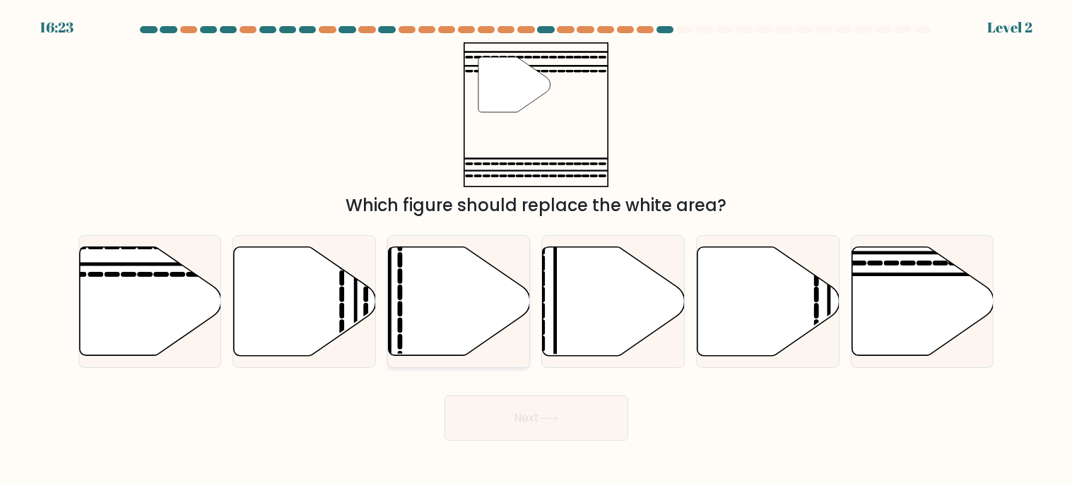
click at [417, 315] on icon at bounding box center [460, 301] width 142 height 109
click at [536, 249] on input "c." at bounding box center [536, 245] width 1 height 7
radio input "true"
click at [473, 430] on button "Next" at bounding box center [536, 418] width 184 height 45
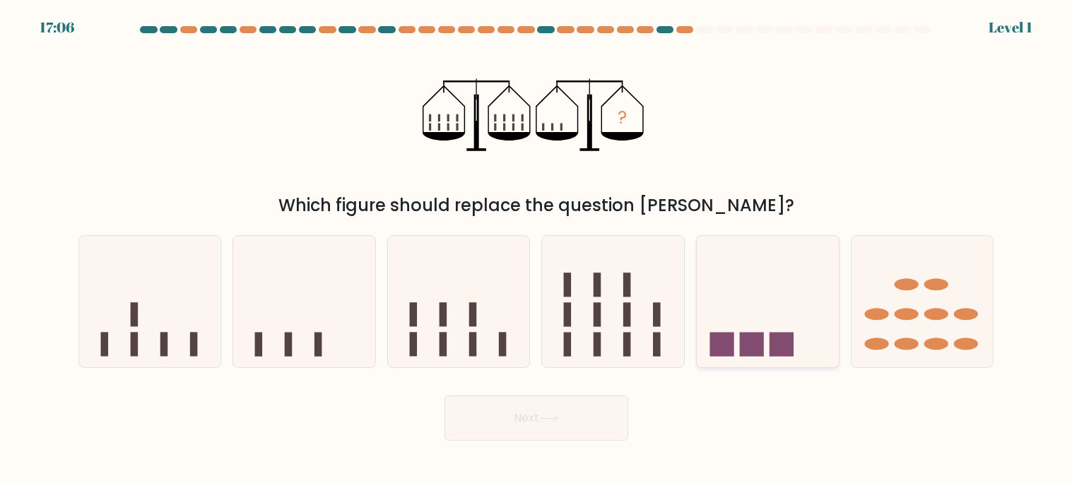
click at [740, 350] on rect at bounding box center [752, 345] width 24 height 24
click at [537, 249] on input "e." at bounding box center [536, 245] width 1 height 7
radio input "true"
click at [535, 408] on button "Next" at bounding box center [536, 418] width 184 height 45
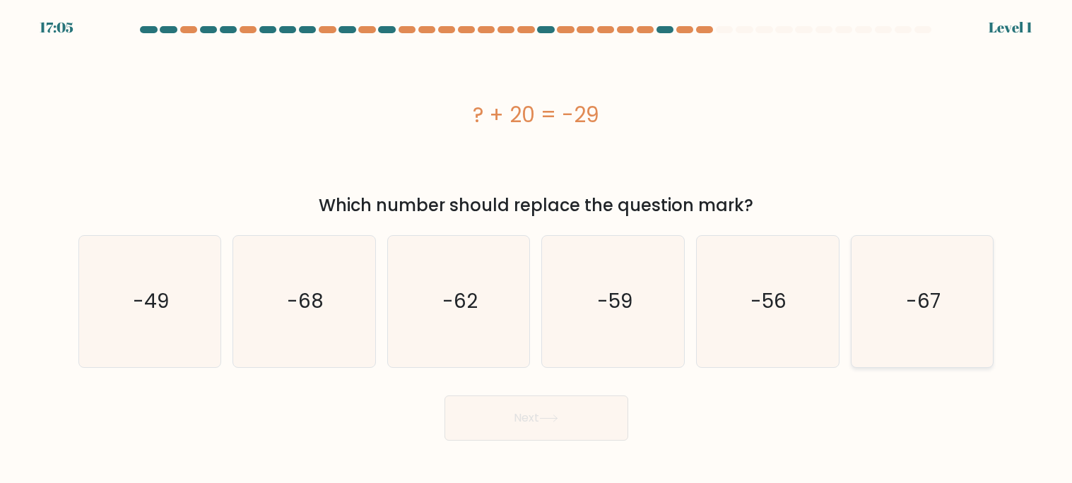
click at [886, 339] on icon "-67" at bounding box center [921, 301] width 131 height 131
click at [537, 249] on input "f. -67" at bounding box center [536, 245] width 1 height 7
radio input "true"
click at [569, 425] on button "Next" at bounding box center [536, 418] width 184 height 45
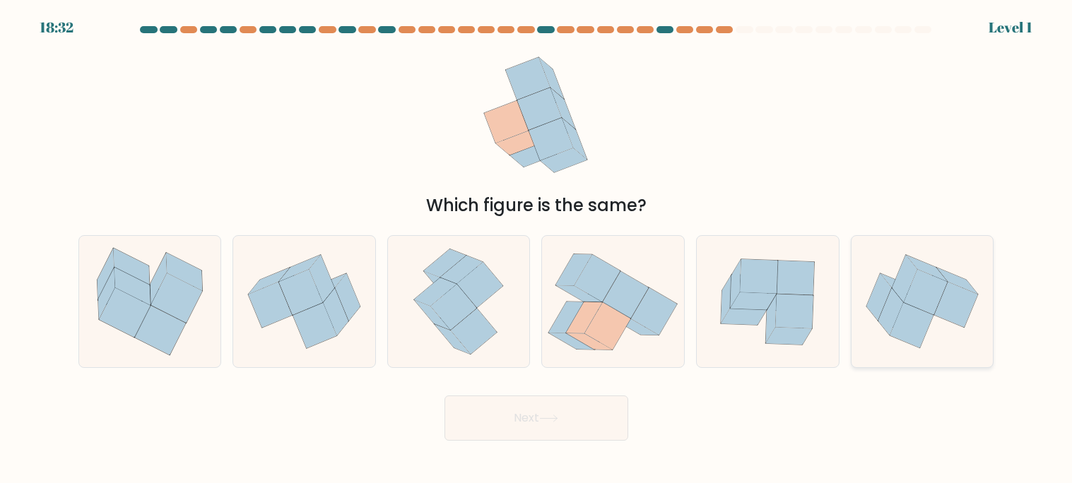
click at [917, 307] on icon at bounding box center [925, 292] width 44 height 45
click at [537, 249] on input "f." at bounding box center [536, 245] width 1 height 7
radio input "true"
click at [572, 407] on button "Next" at bounding box center [536, 418] width 184 height 45
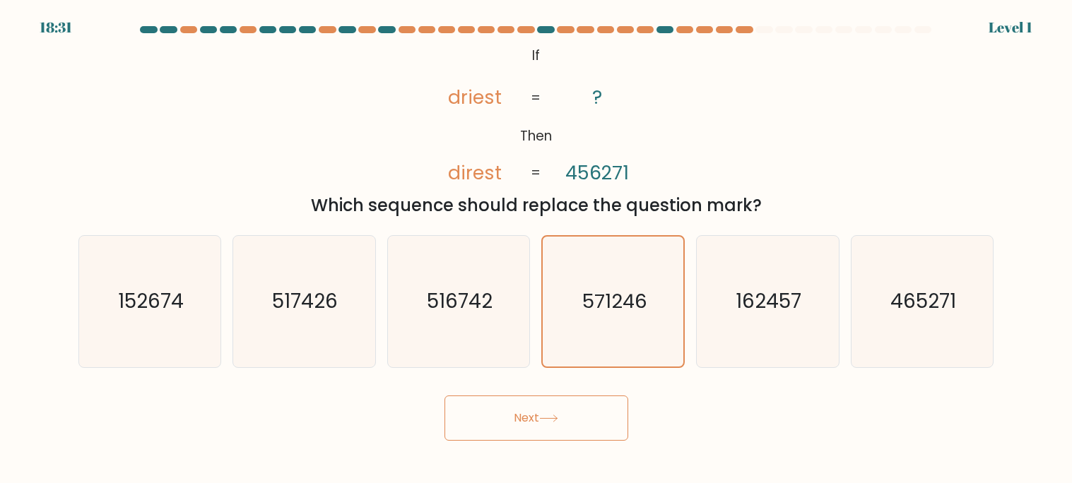
click at [542, 438] on button "Next" at bounding box center [536, 418] width 184 height 45
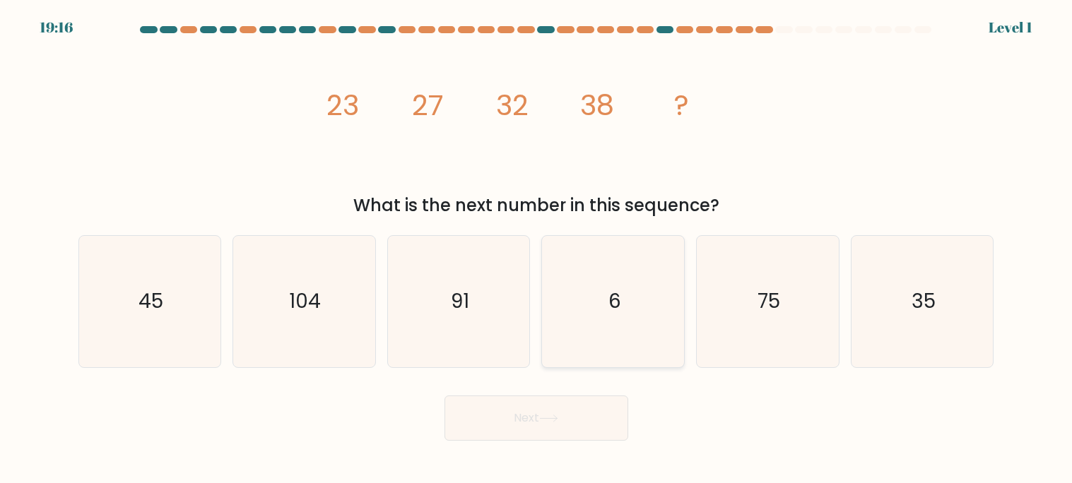
click at [607, 318] on icon "6" at bounding box center [612, 301] width 131 height 131
click at [537, 249] on input "d. 6" at bounding box center [536, 245] width 1 height 7
radio input "true"
click at [480, 330] on icon "91" at bounding box center [458, 301] width 131 height 131
click at [536, 249] on input "c. 91" at bounding box center [536, 245] width 1 height 7
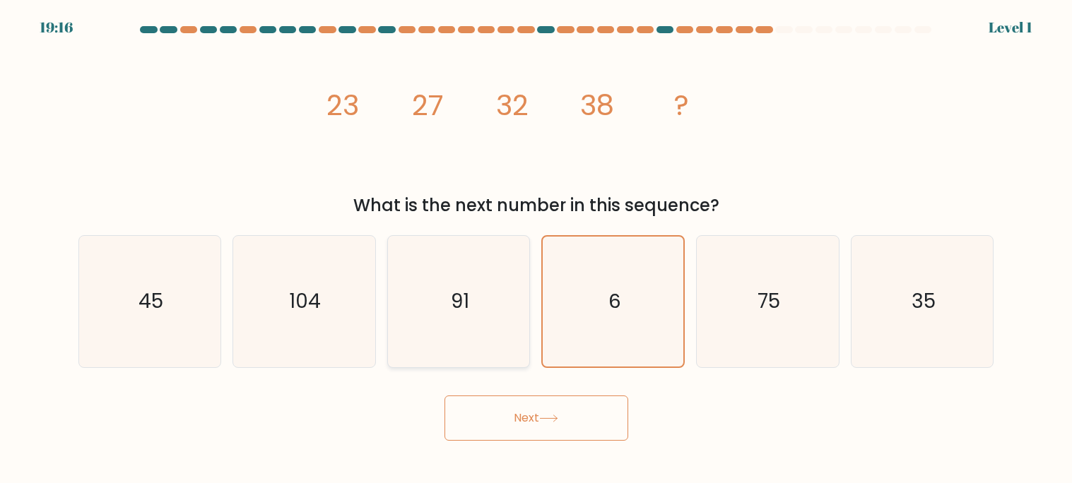
radio input "true"
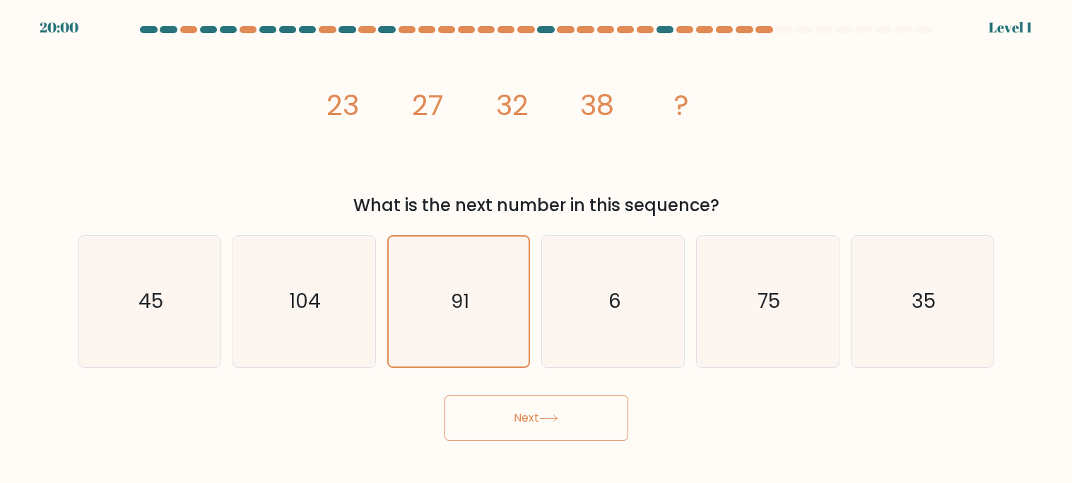
click at [530, 414] on button "Next" at bounding box center [536, 418] width 184 height 45
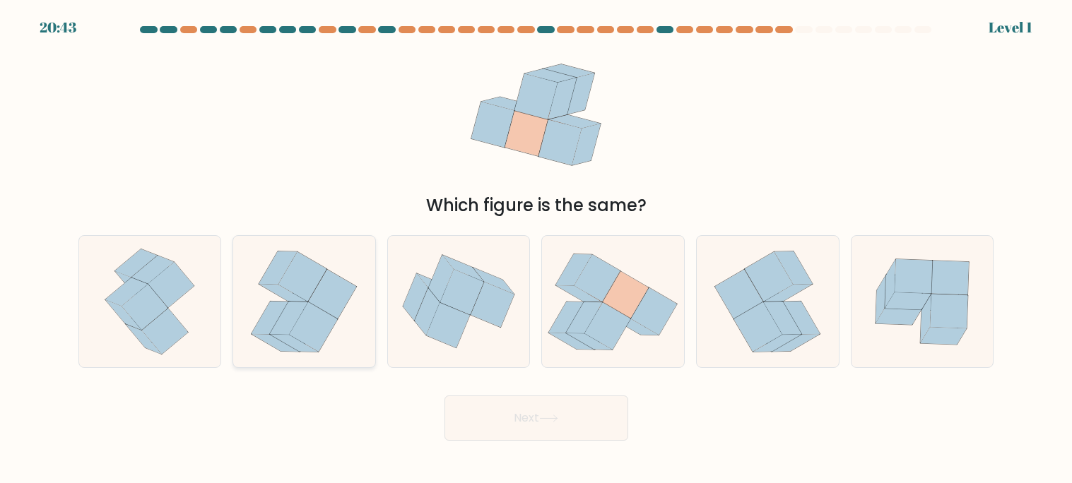
click at [343, 296] on icon at bounding box center [332, 294] width 48 height 49
click at [536, 249] on input "b." at bounding box center [536, 245] width 1 height 7
radio input "true"
click at [535, 420] on button "Next" at bounding box center [536, 418] width 184 height 45
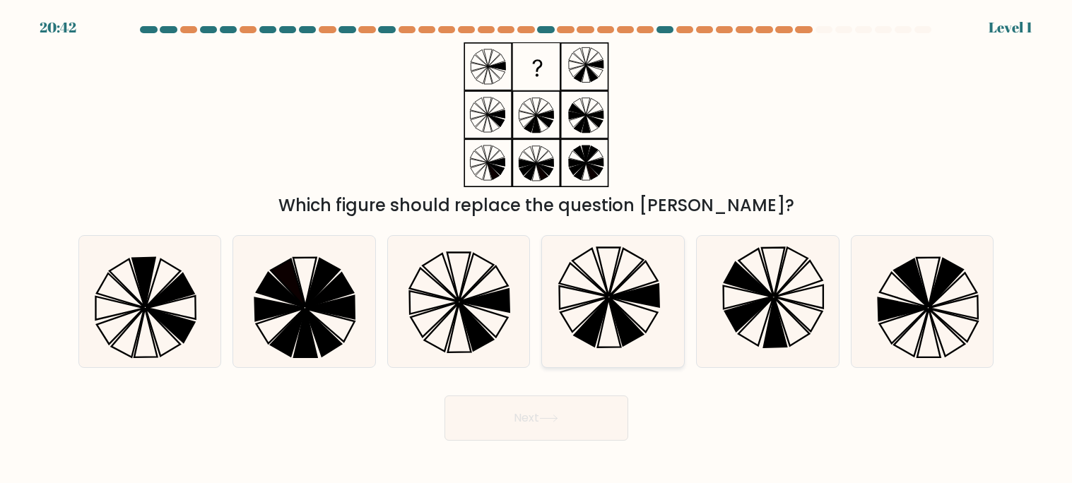
click at [620, 301] on icon at bounding box center [633, 315] width 48 height 35
click at [537, 249] on input "d." at bounding box center [536, 245] width 1 height 7
radio input "true"
click at [581, 427] on button "Next" at bounding box center [536, 418] width 184 height 45
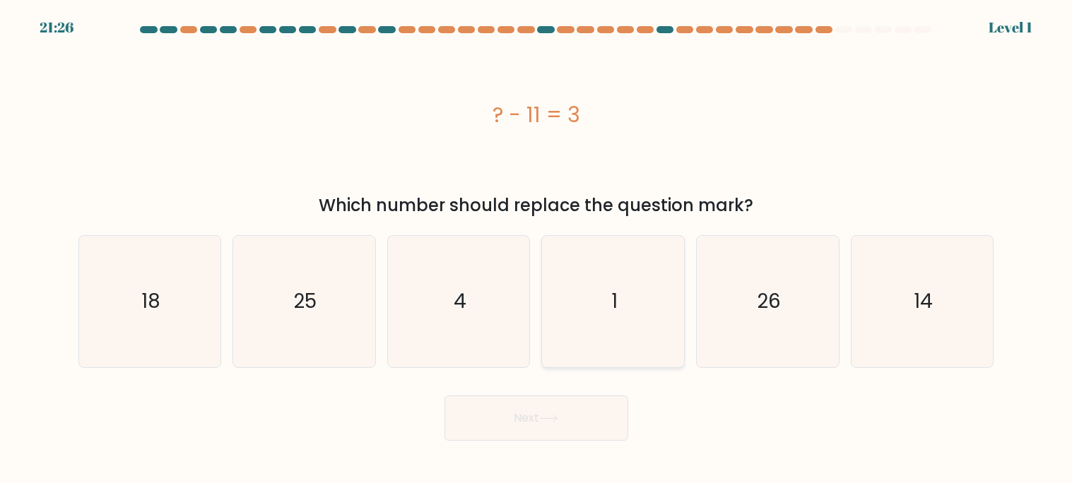
click at [636, 305] on icon "1" at bounding box center [612, 301] width 131 height 131
click at [537, 249] on input "d. 1" at bounding box center [536, 245] width 1 height 7
radio input "true"
click at [562, 425] on button "Next" at bounding box center [536, 418] width 184 height 45
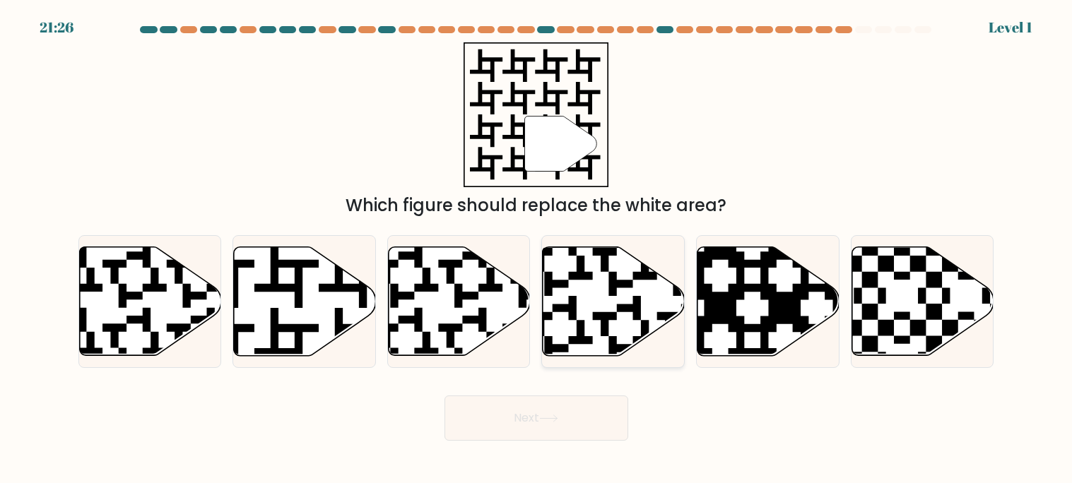
click at [630, 309] on icon at bounding box center [656, 360] width 257 height 257
click at [537, 249] on input "d." at bounding box center [536, 245] width 1 height 7
radio input "true"
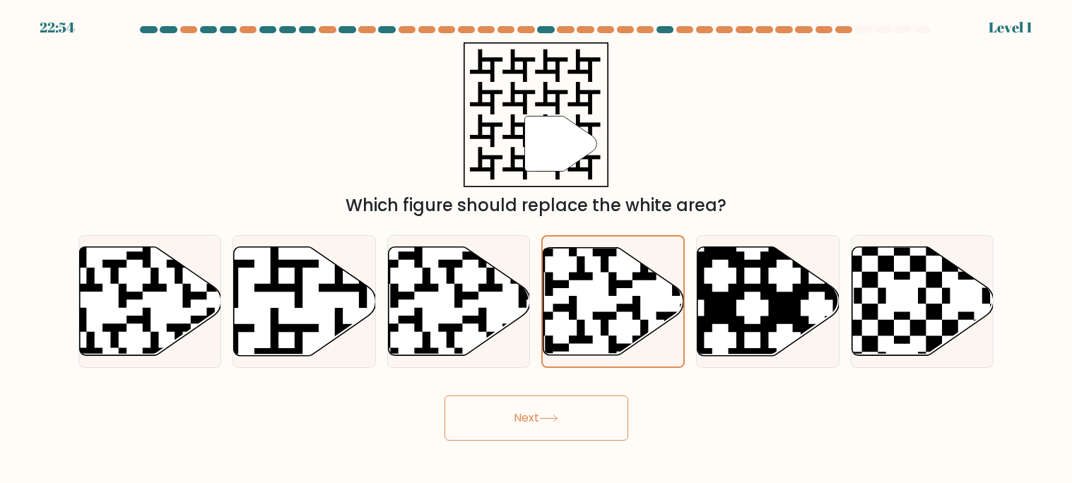
click at [577, 396] on button "Next" at bounding box center [536, 418] width 184 height 45
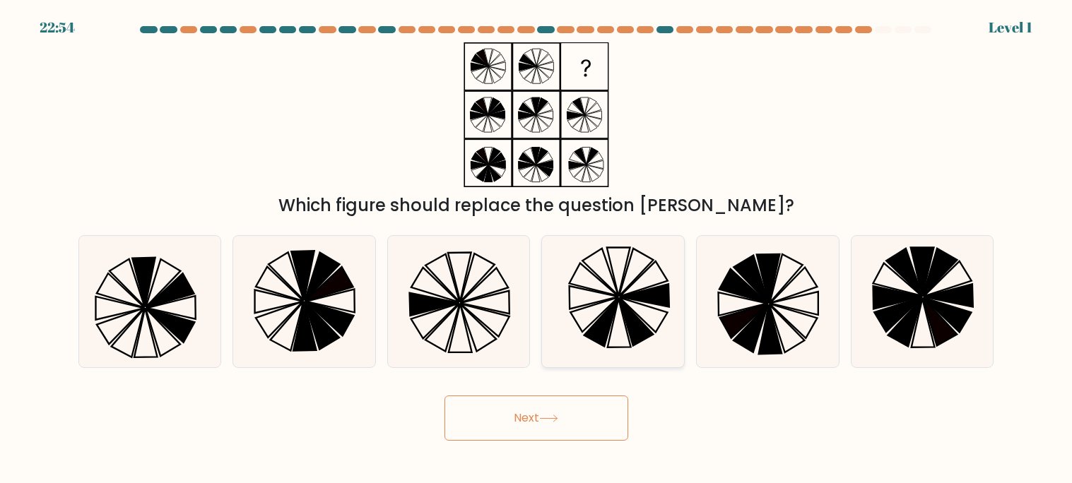
click at [615, 299] on icon at bounding box center [594, 314] width 48 height 35
click at [537, 249] on input "d." at bounding box center [536, 245] width 1 height 7
radio input "true"
click at [563, 426] on button "Next" at bounding box center [536, 418] width 184 height 45
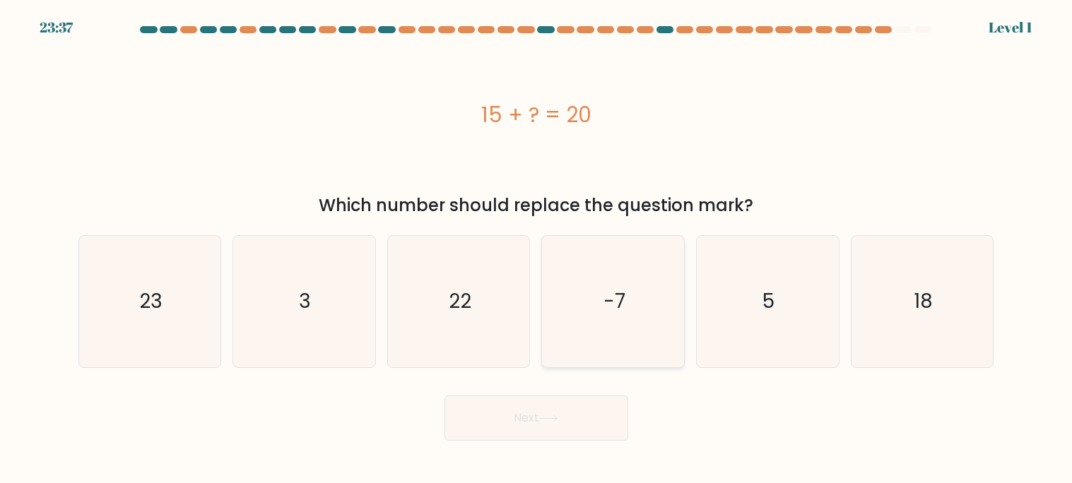
click at [634, 316] on icon "-7" at bounding box center [612, 301] width 131 height 131
click at [537, 249] on input "d. -7" at bounding box center [536, 245] width 1 height 7
radio input "true"
click at [583, 433] on button "Next" at bounding box center [536, 418] width 184 height 45
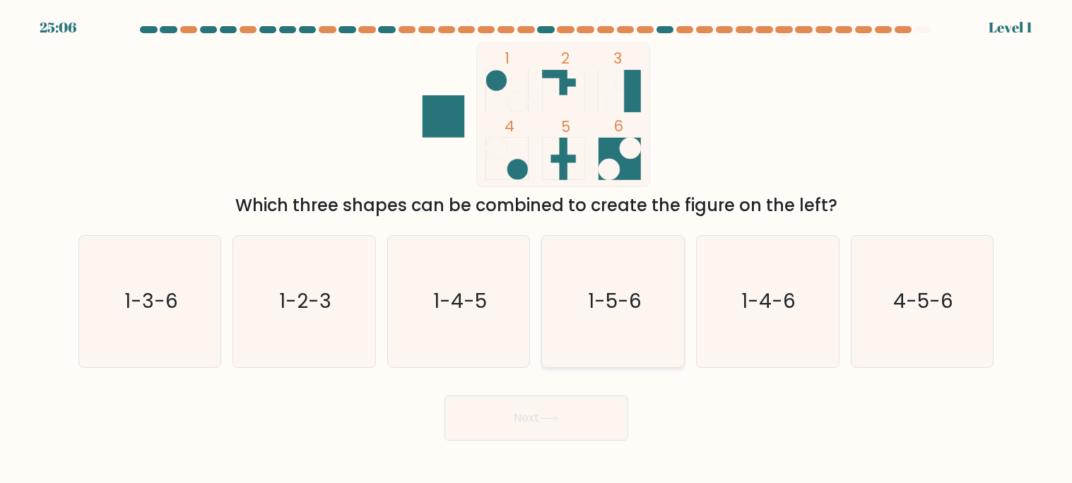
click at [626, 318] on icon "1-5-6" at bounding box center [612, 301] width 131 height 131
click at [537, 249] on input "d. 1-5-6" at bounding box center [536, 245] width 1 height 7
radio input "true"
click at [562, 440] on button "Next" at bounding box center [536, 418] width 184 height 45
click at [600, 309] on text "1-5-6" at bounding box center [615, 302] width 54 height 28
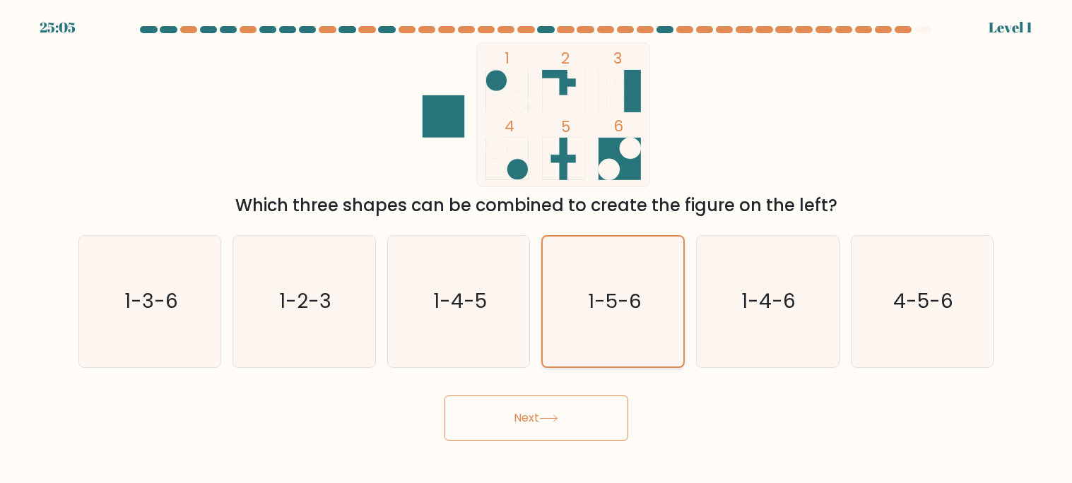
click at [537, 249] on input "d. 1-5-6" at bounding box center [536, 245] width 1 height 7
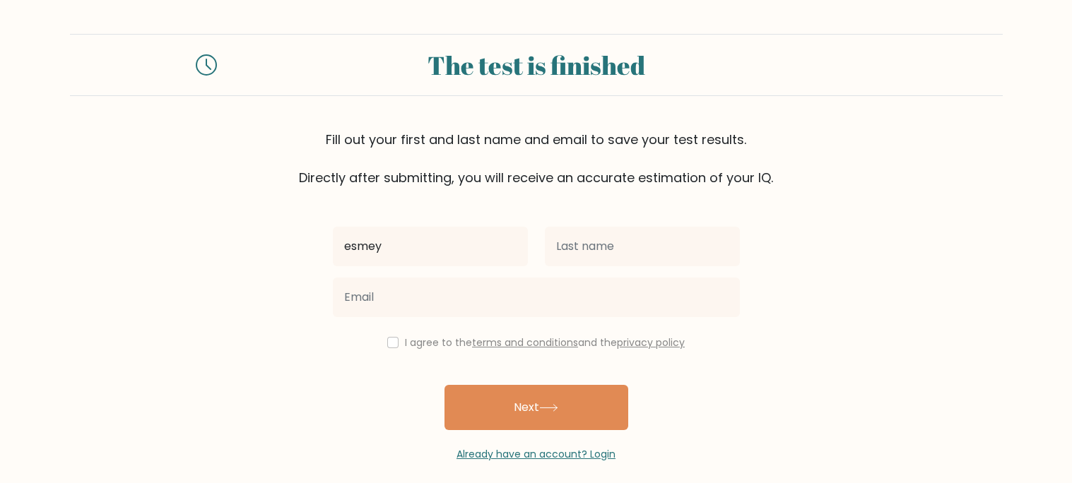
type input "esmey"
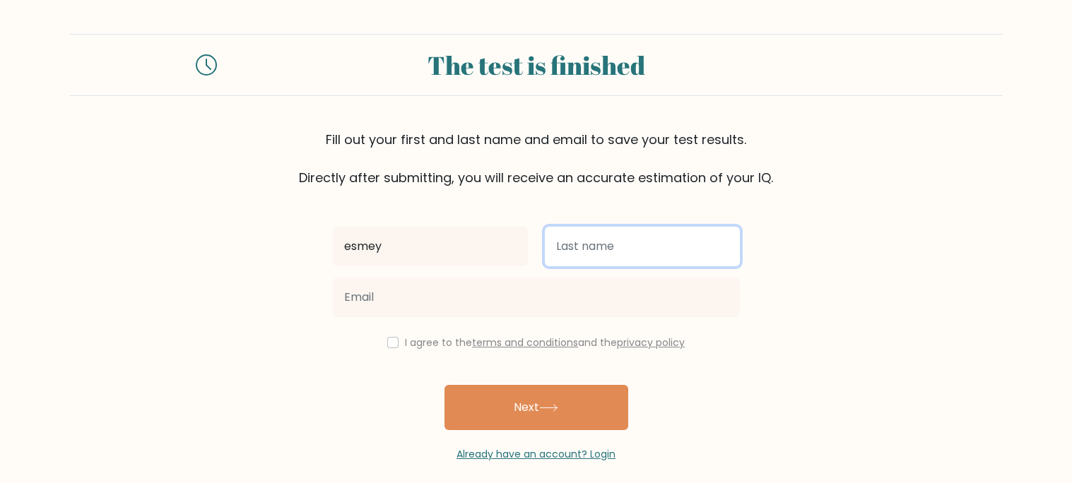
click at [647, 251] on input "text" at bounding box center [642, 247] width 195 height 40
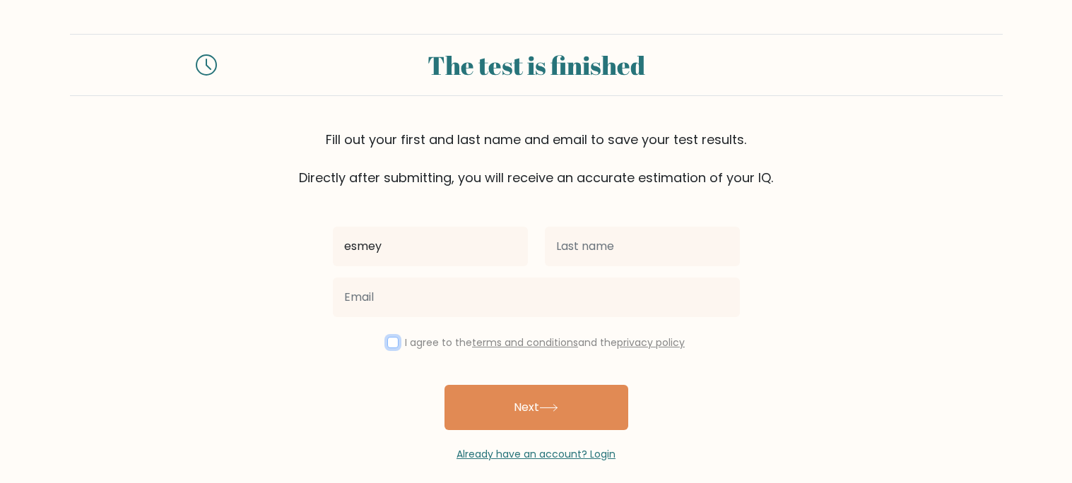
click at [387, 346] on input "checkbox" at bounding box center [392, 342] width 11 height 11
checkbox input "true"
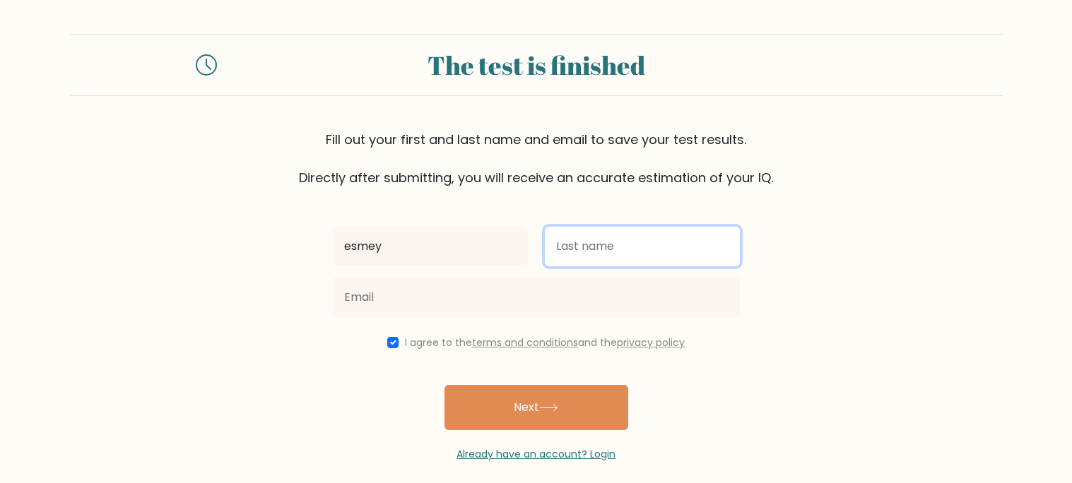
click at [576, 238] on input "text" at bounding box center [642, 247] width 195 height 40
type input "maserty"
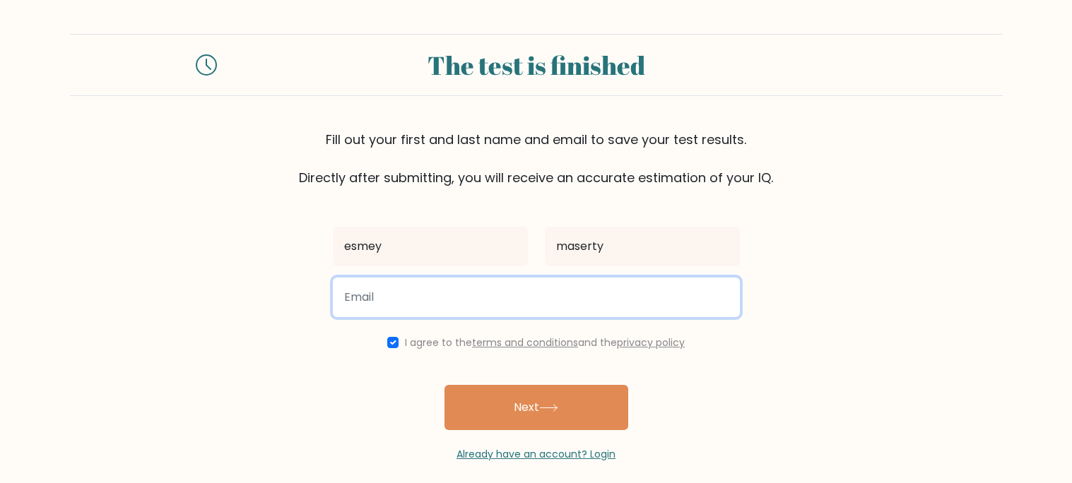
click at [646, 300] on input "email" at bounding box center [536, 298] width 407 height 40
type input "tbitler@wcpc"
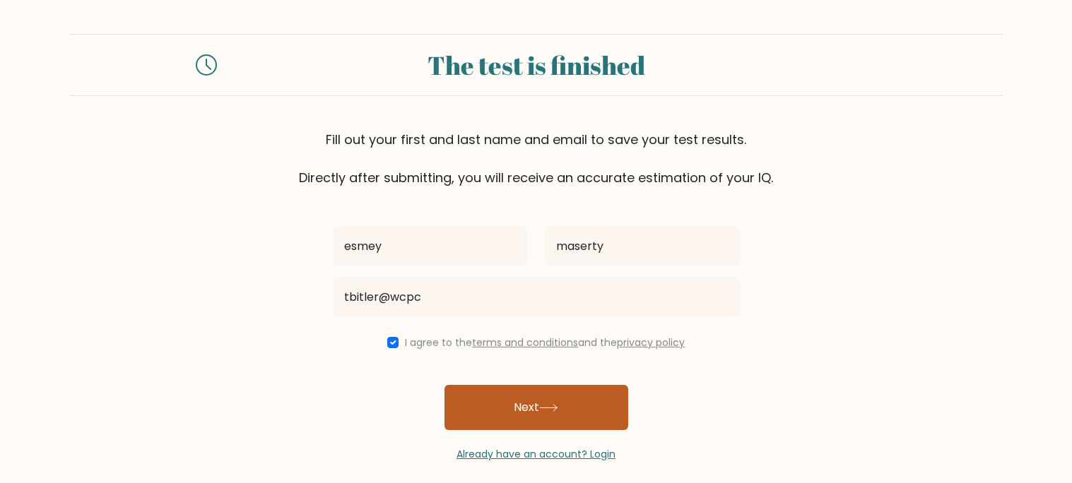
click at [531, 408] on button "Next" at bounding box center [536, 407] width 184 height 45
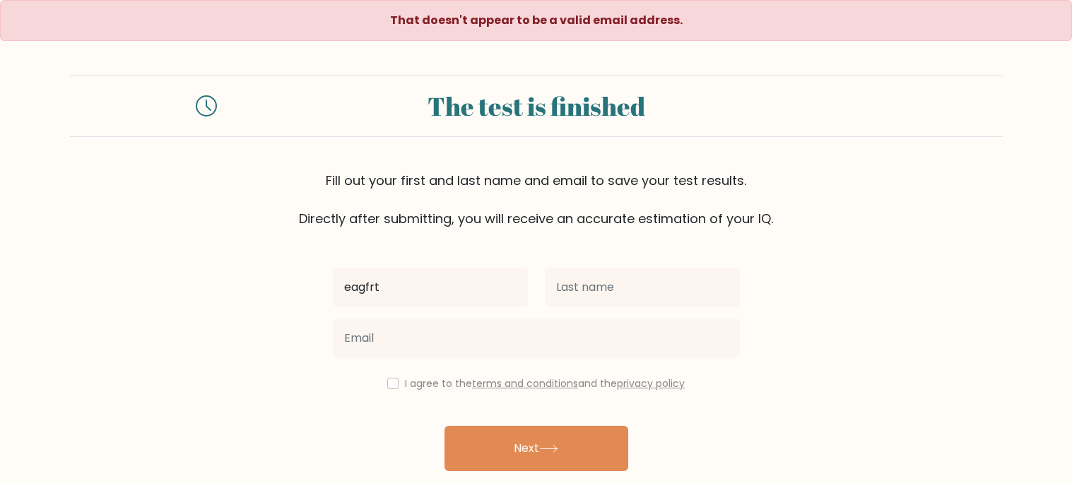
type input "eagfrt"
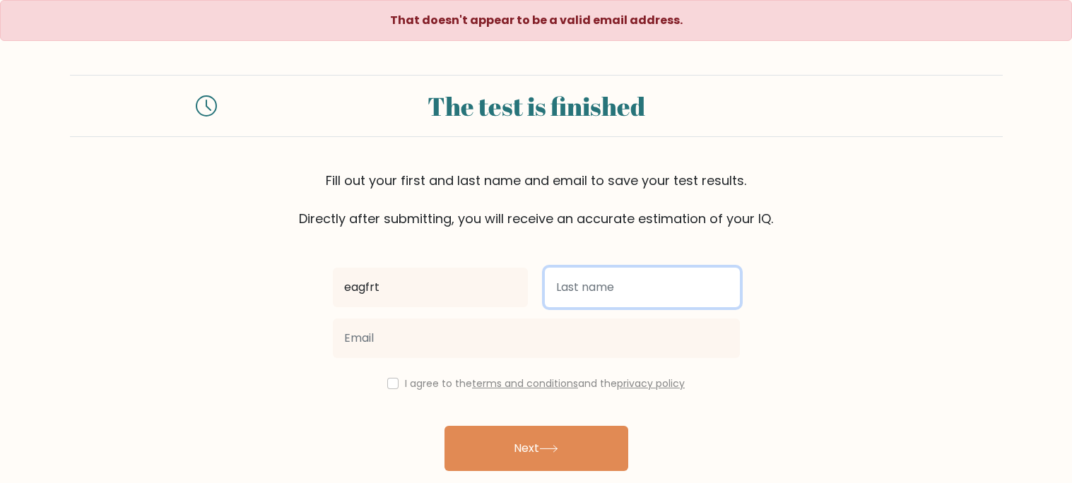
click at [634, 307] on input "text" at bounding box center [642, 288] width 195 height 40
type input "geeg"
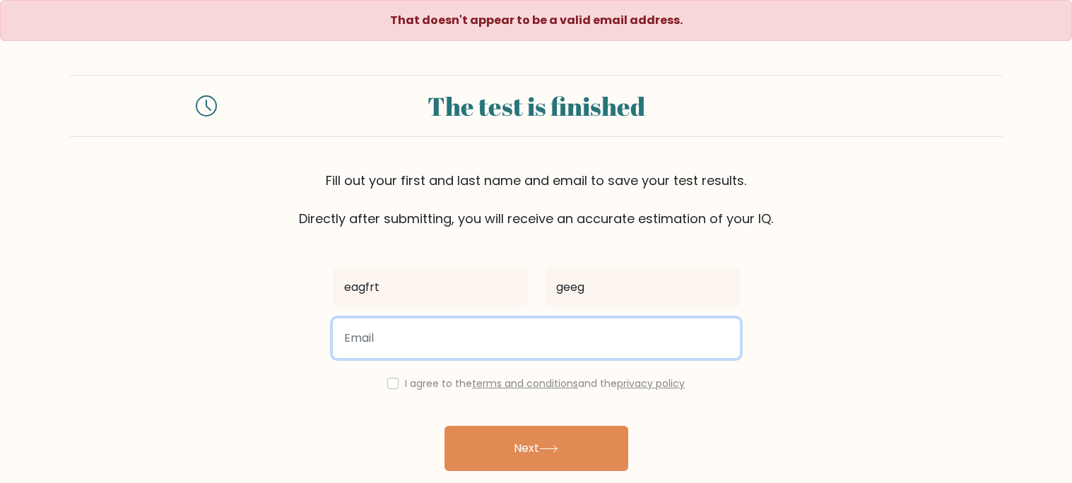
click at [654, 345] on input "email" at bounding box center [536, 339] width 407 height 40
type input "tbitler@wcpc"
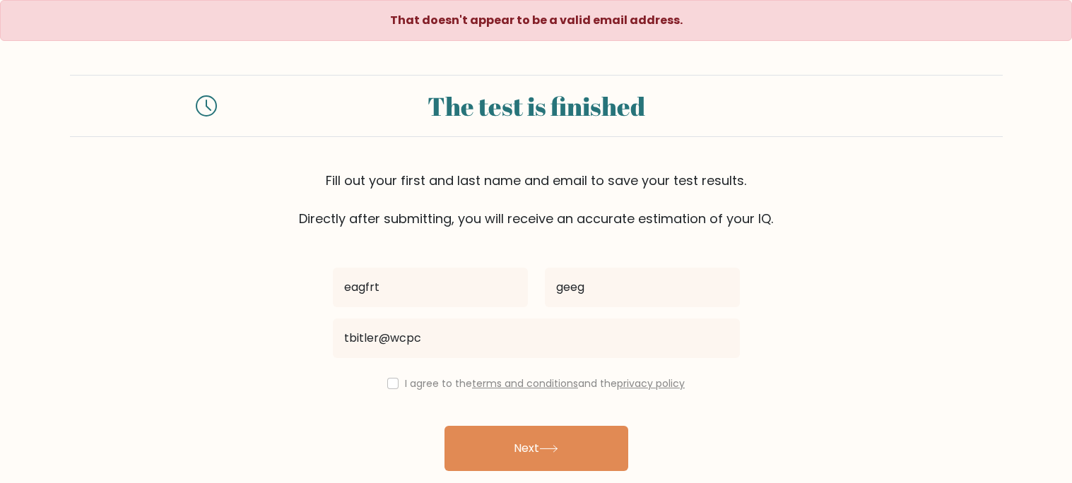
click at [482, 377] on link "terms and conditions" at bounding box center [525, 383] width 106 height 14
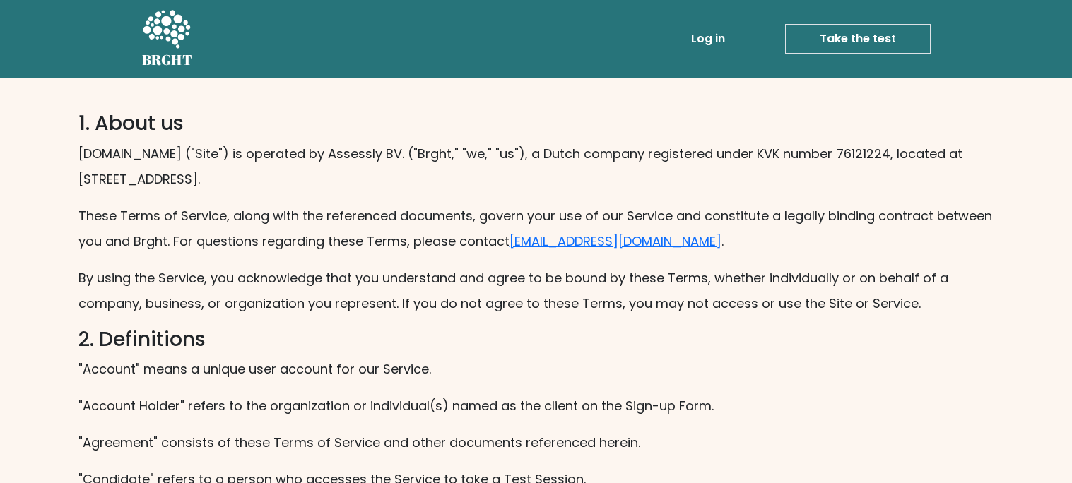
click at [841, 45] on link "Take the test" at bounding box center [858, 39] width 146 height 30
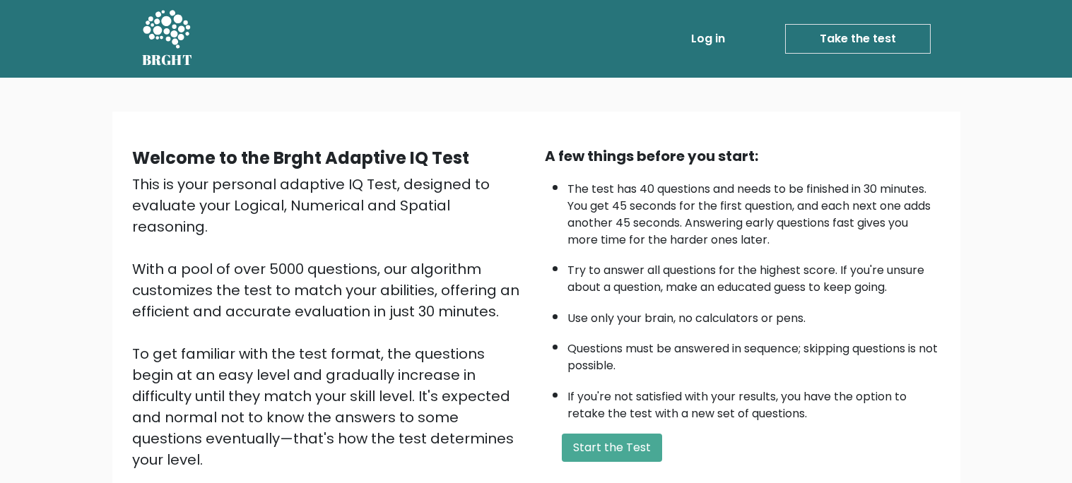
click at [877, 37] on link "Take the test" at bounding box center [858, 39] width 146 height 30
click at [888, 33] on link "Take the test" at bounding box center [858, 39] width 146 height 30
